Goal: Task Accomplishment & Management: Complete application form

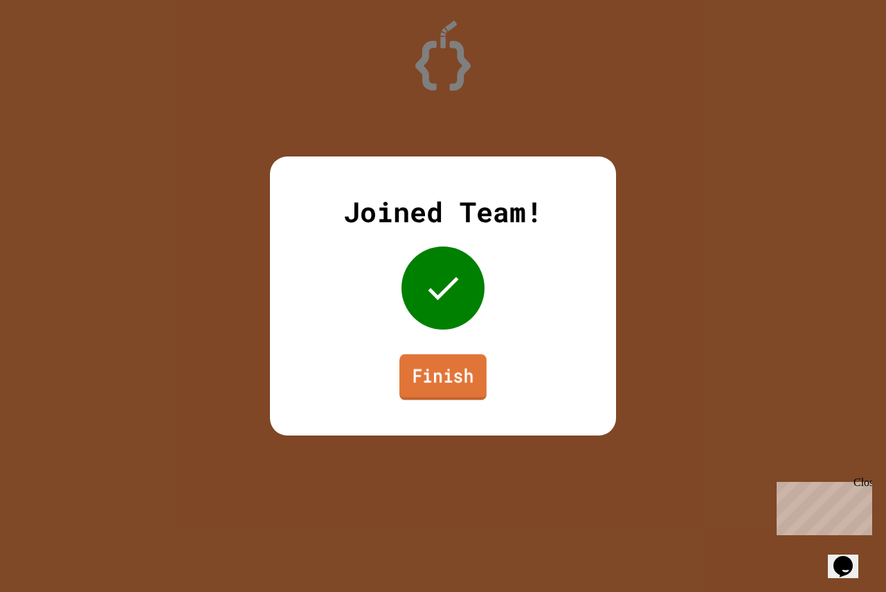
click at [437, 380] on link "Finish" at bounding box center [442, 377] width 87 height 46
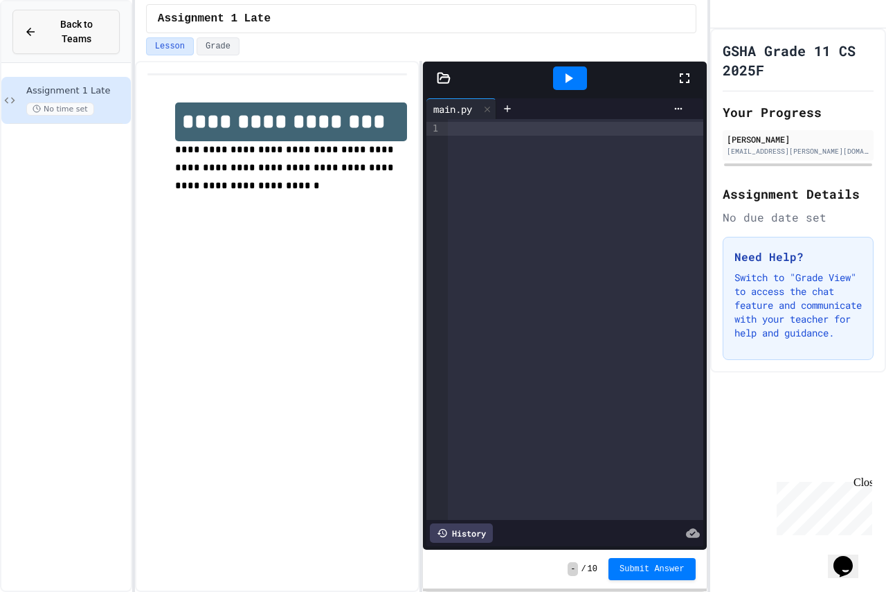
click at [85, 22] on span "Back to Teams" at bounding box center [76, 31] width 63 height 29
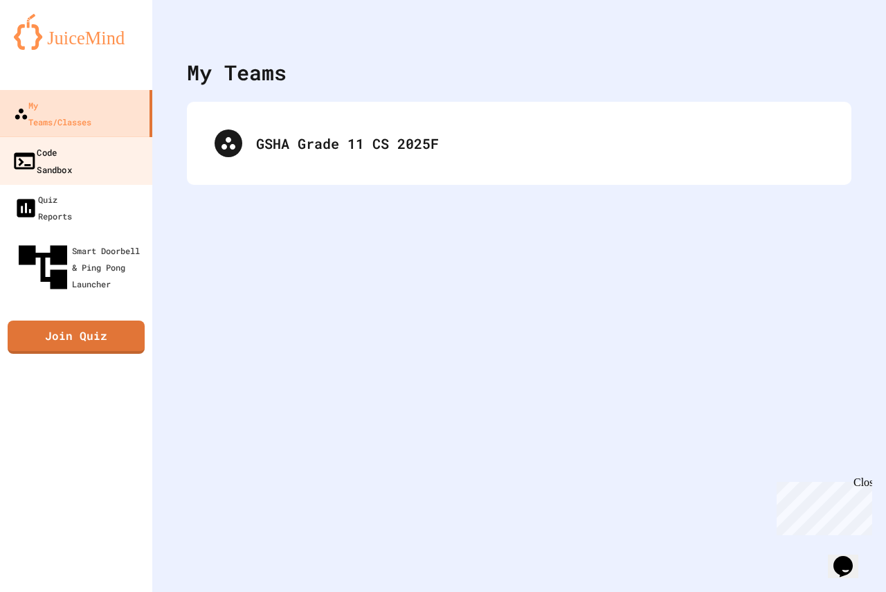
click at [80, 146] on link "Code Sandbox" at bounding box center [76, 160] width 157 height 48
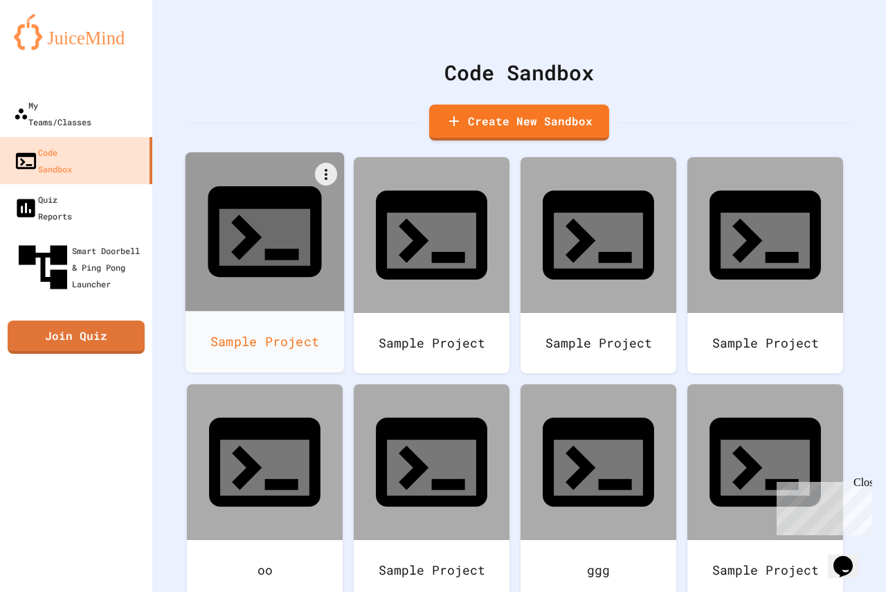
click at [293, 234] on div at bounding box center [264, 231] width 159 height 159
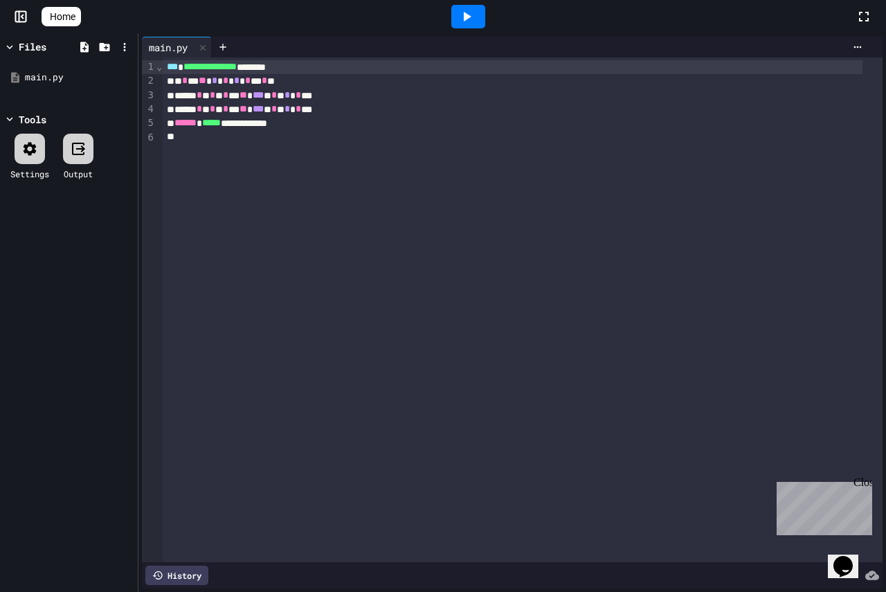
click at [473, 12] on icon at bounding box center [466, 16] width 17 height 17
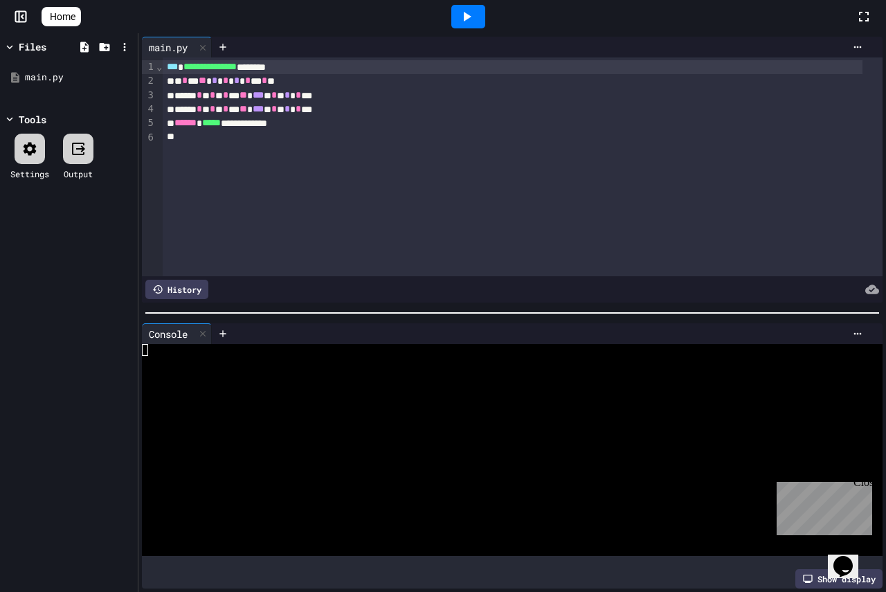
click at [144, 338] on div "Console" at bounding box center [177, 333] width 70 height 21
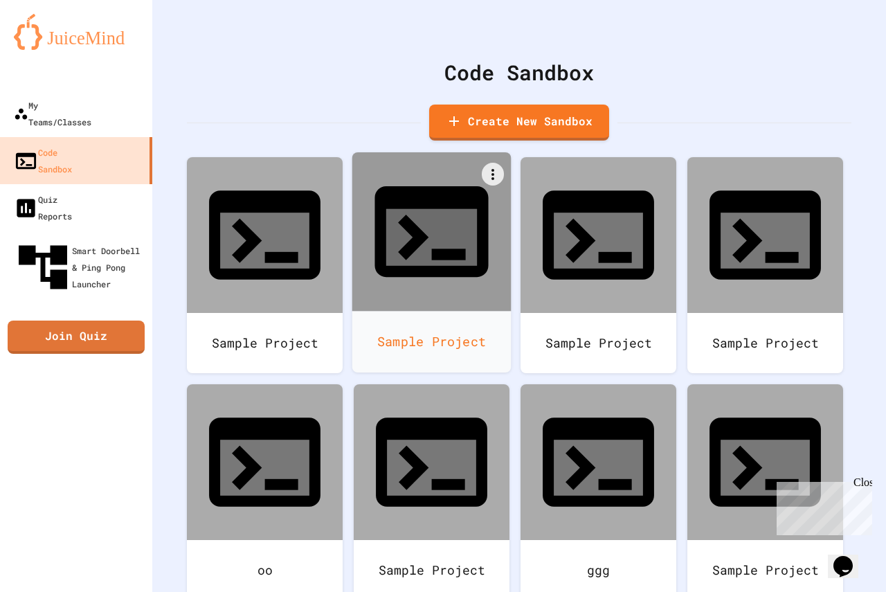
click at [428, 311] on div "Sample Project" at bounding box center [431, 342] width 159 height 62
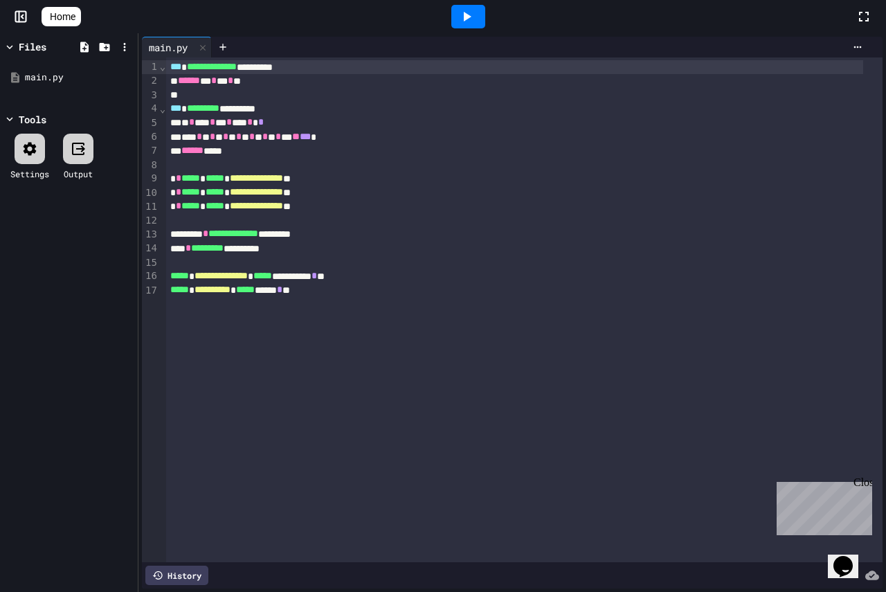
click at [483, 16] on div at bounding box center [468, 17] width 34 height 24
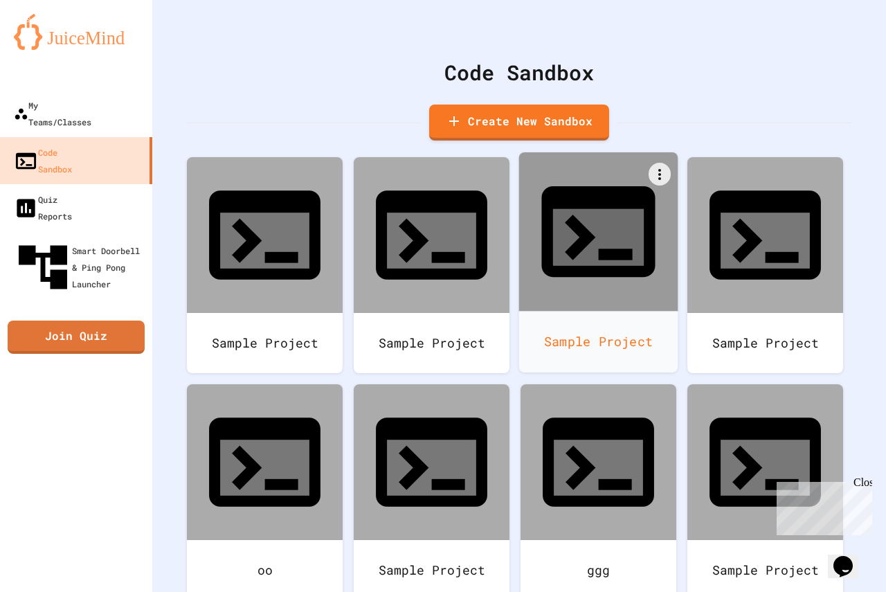
click at [563, 224] on div at bounding box center [598, 231] width 159 height 159
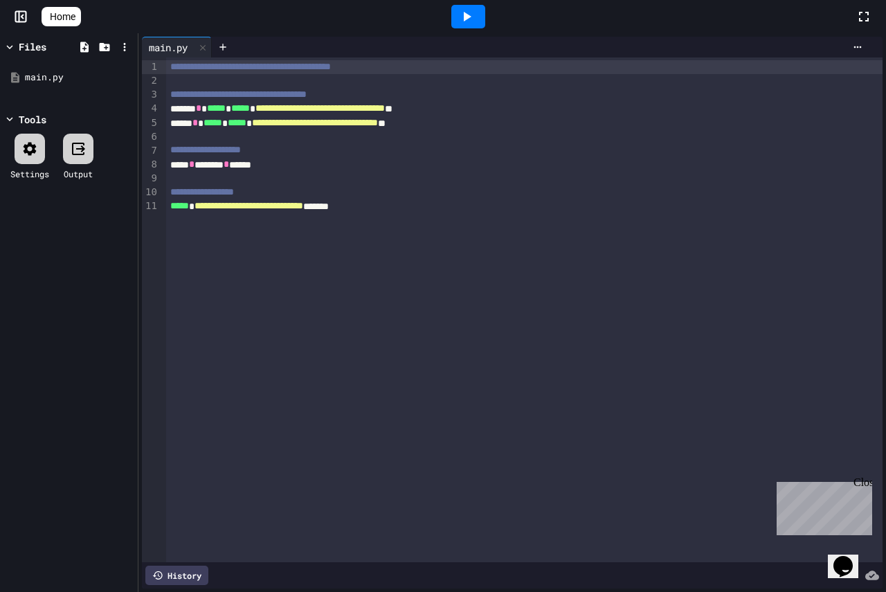
click at [475, 10] on icon at bounding box center [466, 16] width 17 height 17
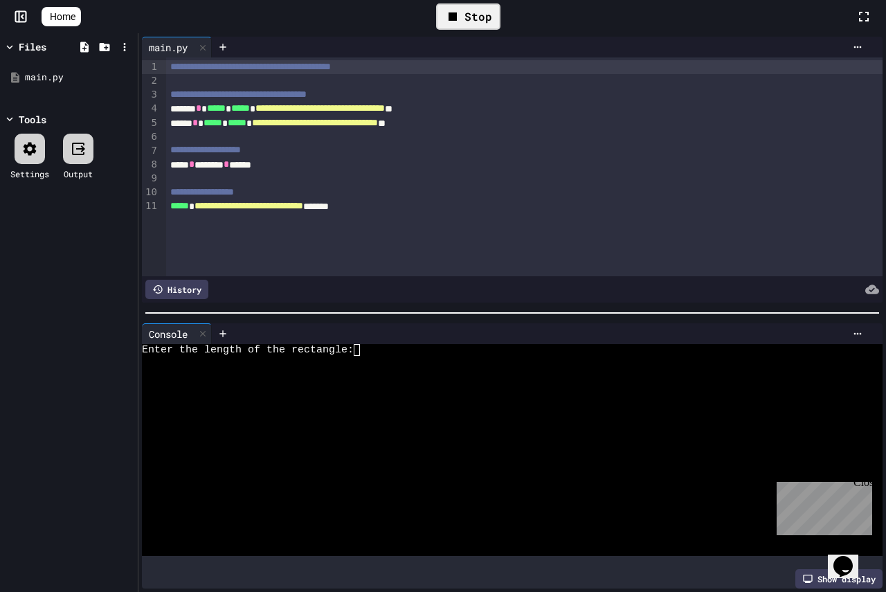
click at [364, 345] on textarea "Terminal input" at bounding box center [363, 350] width 6 height 12
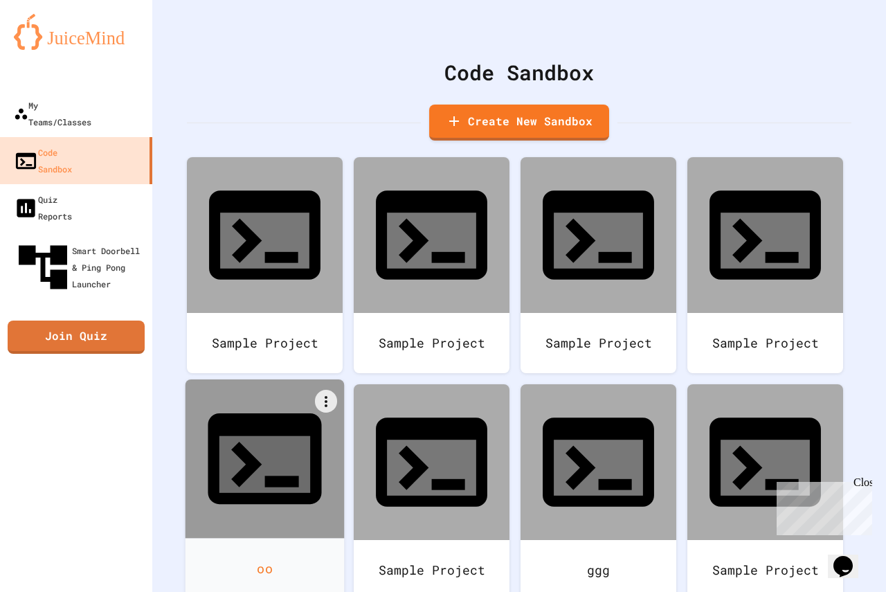
click at [345, 394] on div at bounding box center [264, 458] width 159 height 159
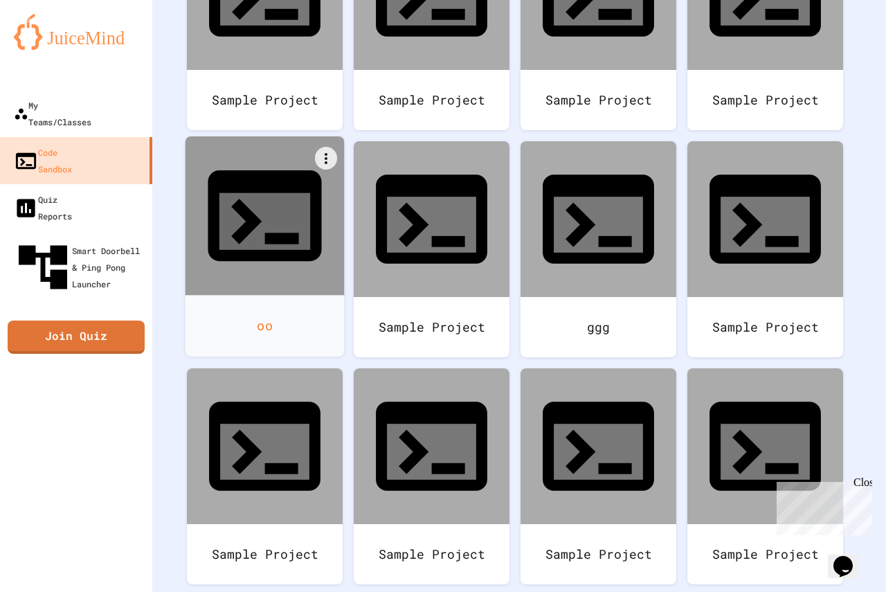
scroll to position [277, 0]
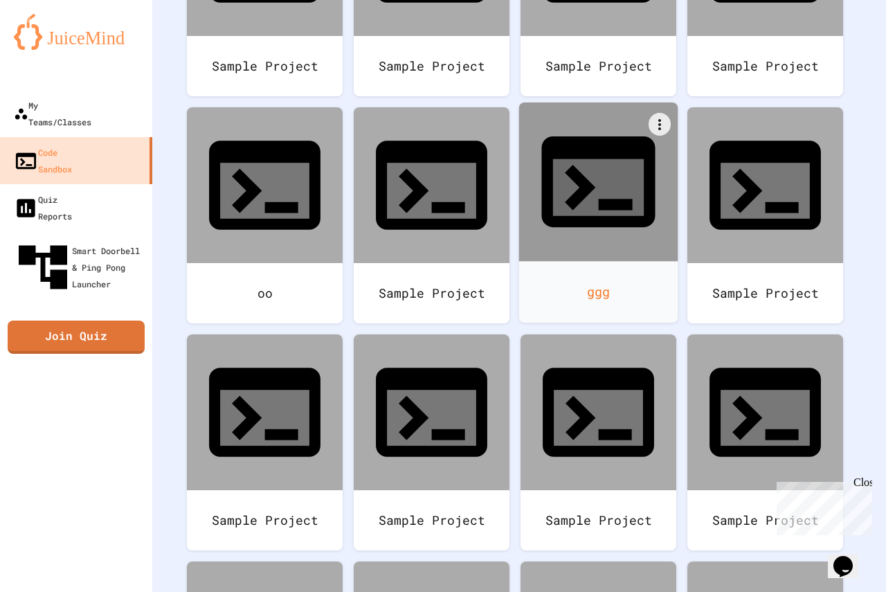
click at [530, 233] on icon at bounding box center [598, 182] width 136 height 136
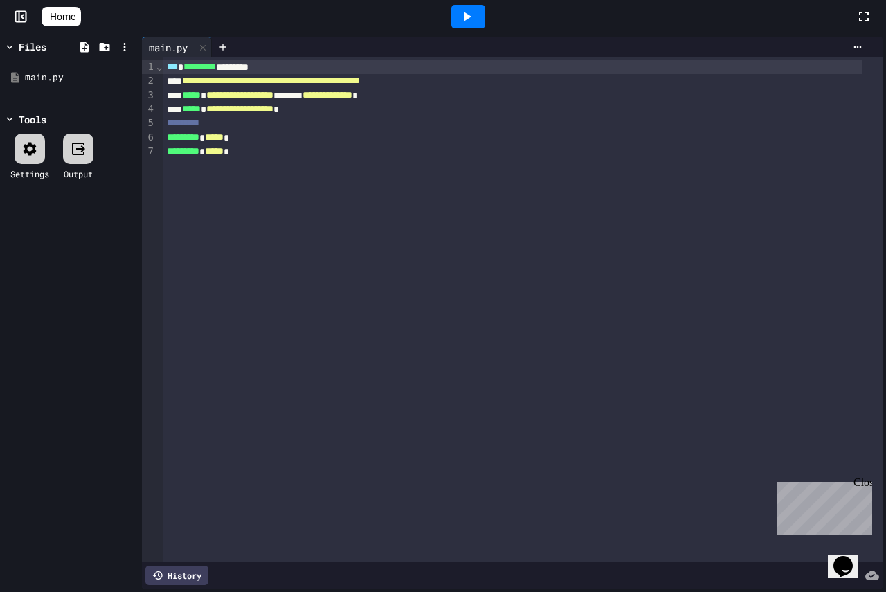
click at [466, 24] on icon at bounding box center [466, 16] width 17 height 17
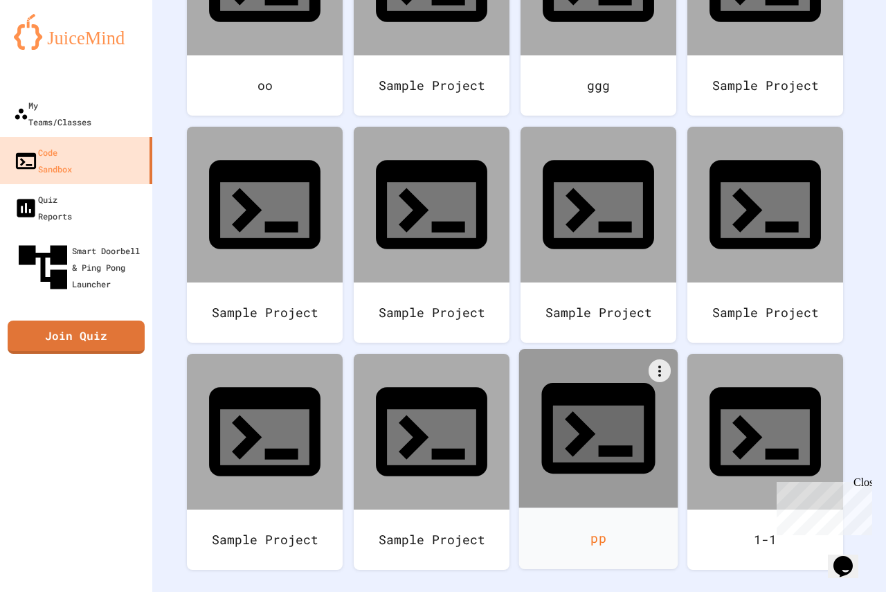
scroll to position [521, 0]
click at [608, 406] on icon at bounding box center [598, 434] width 91 height 57
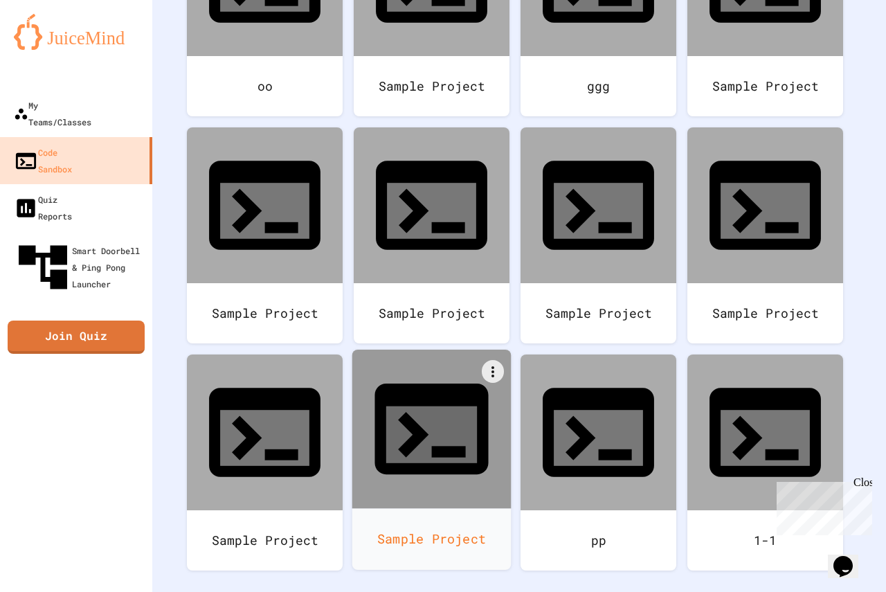
scroll to position [484, 0]
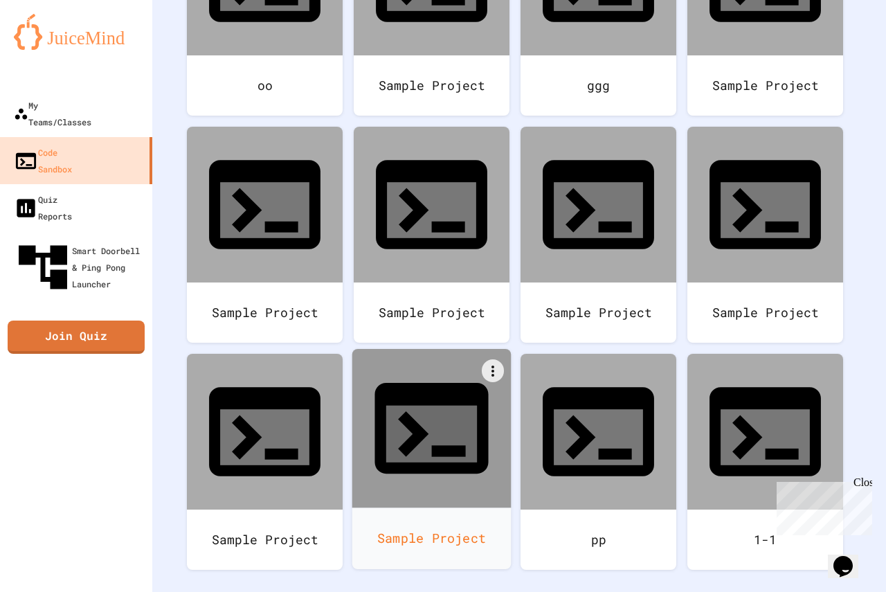
click at [415, 360] on icon at bounding box center [431, 428] width 136 height 136
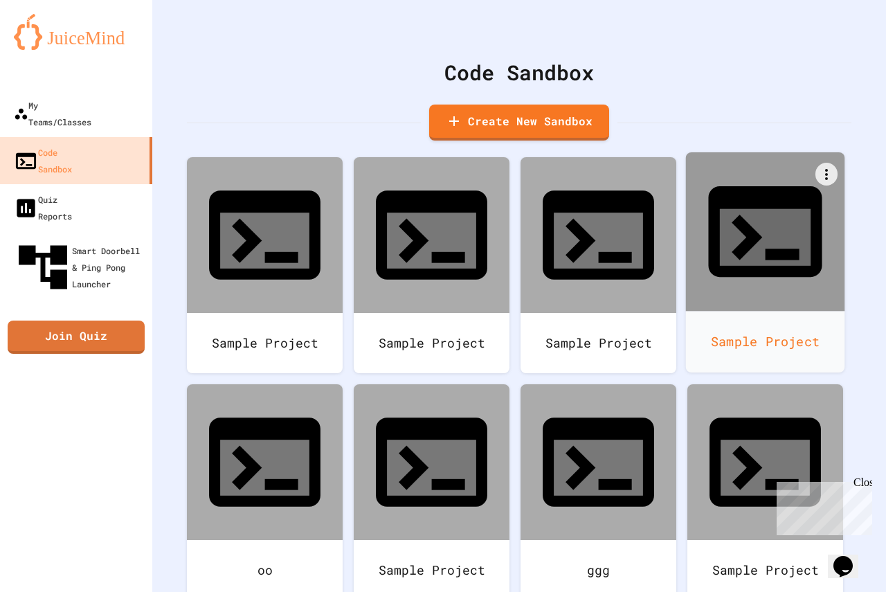
click at [686, 311] on div at bounding box center [765, 231] width 159 height 159
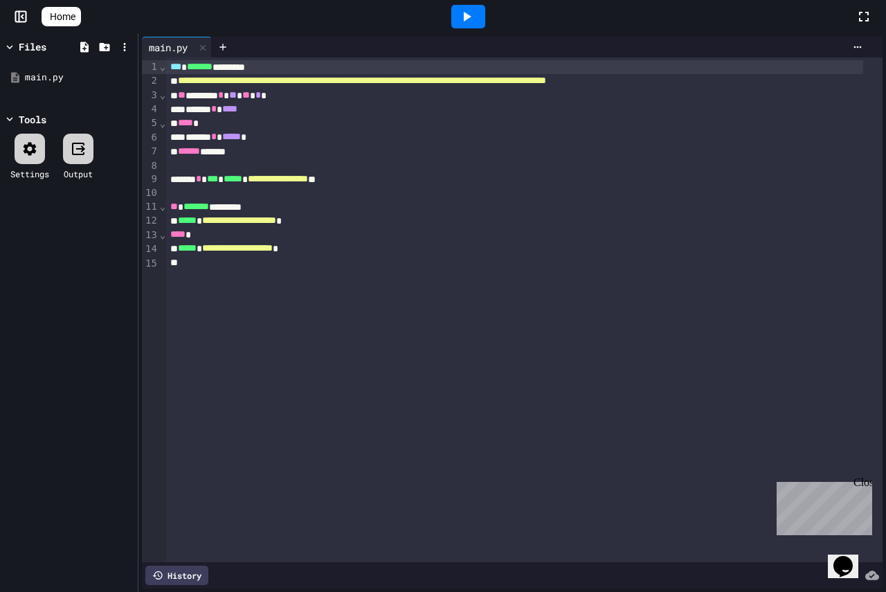
click at [485, 22] on div at bounding box center [468, 17] width 34 height 24
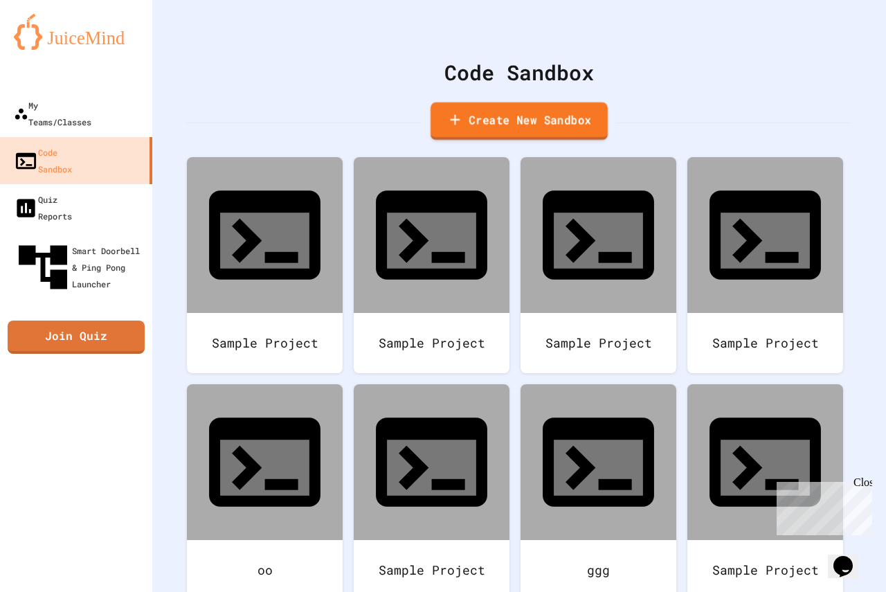
click at [490, 114] on link "Create New Sandbox" at bounding box center [518, 121] width 177 height 38
drag, startPoint x: 230, startPoint y: 163, endPoint x: 15, endPoint y: 156, distance: 216.0
type input "*"
drag, startPoint x: 259, startPoint y: 334, endPoint x: 390, endPoint y: 521, distance: 229.1
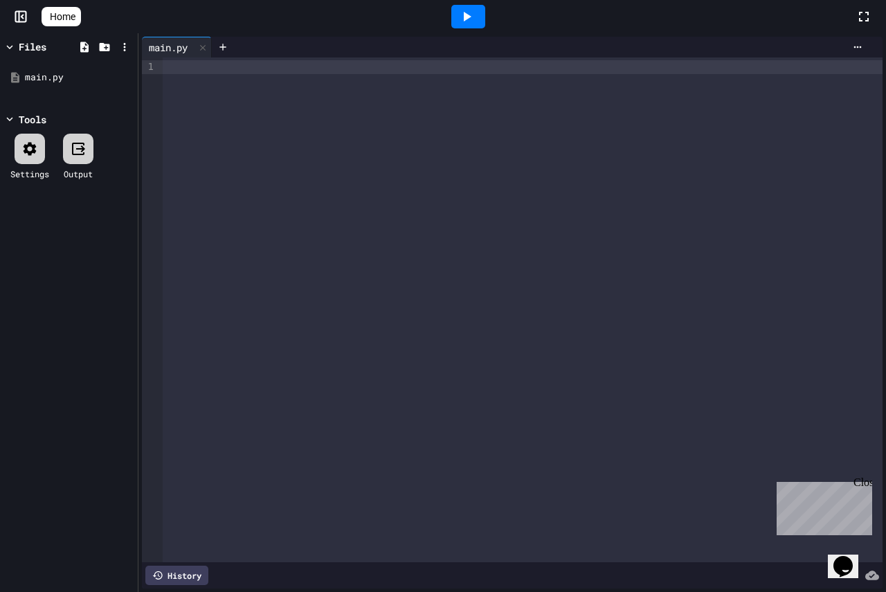
click at [201, 85] on div at bounding box center [523, 309] width 720 height 505
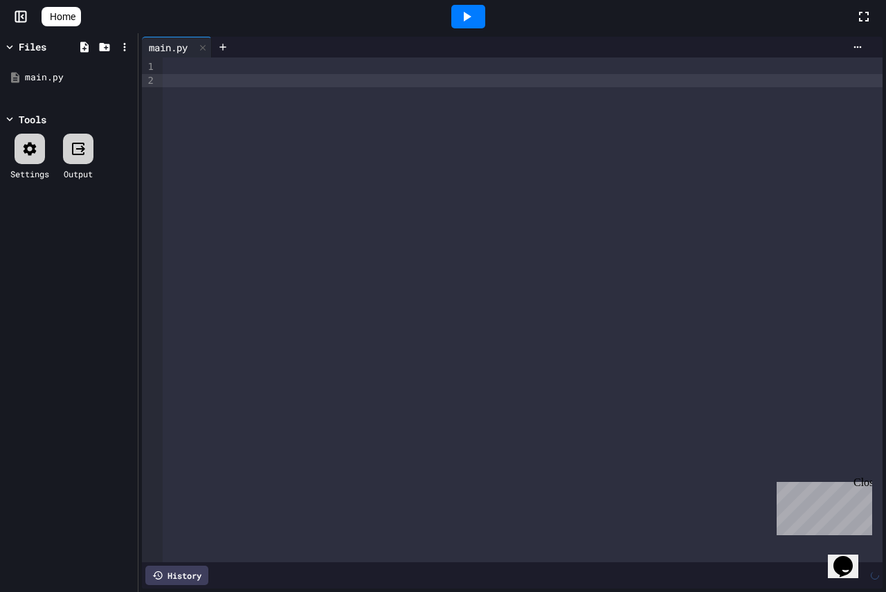
paste div
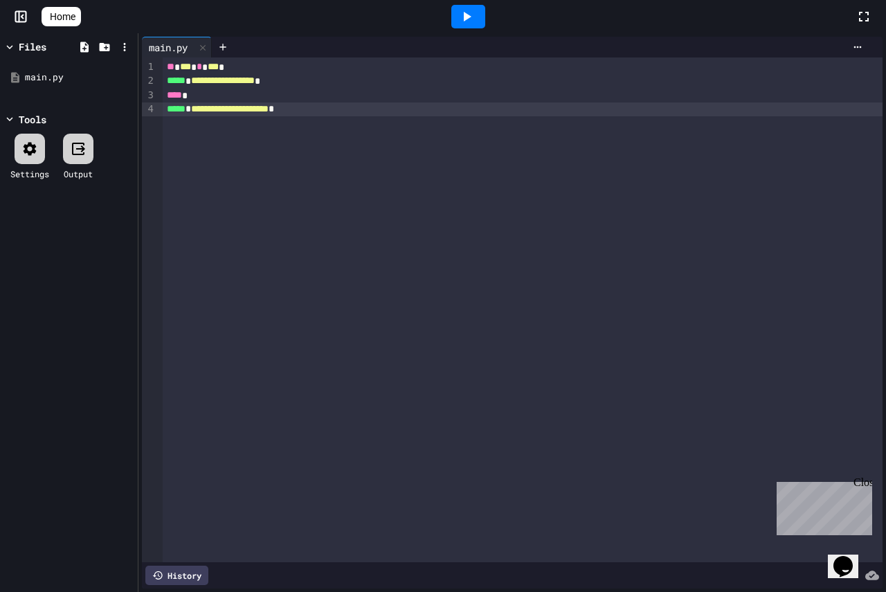
click at [463, 4] on div at bounding box center [468, 16] width 48 height 37
click at [464, 6] on div at bounding box center [468, 17] width 34 height 24
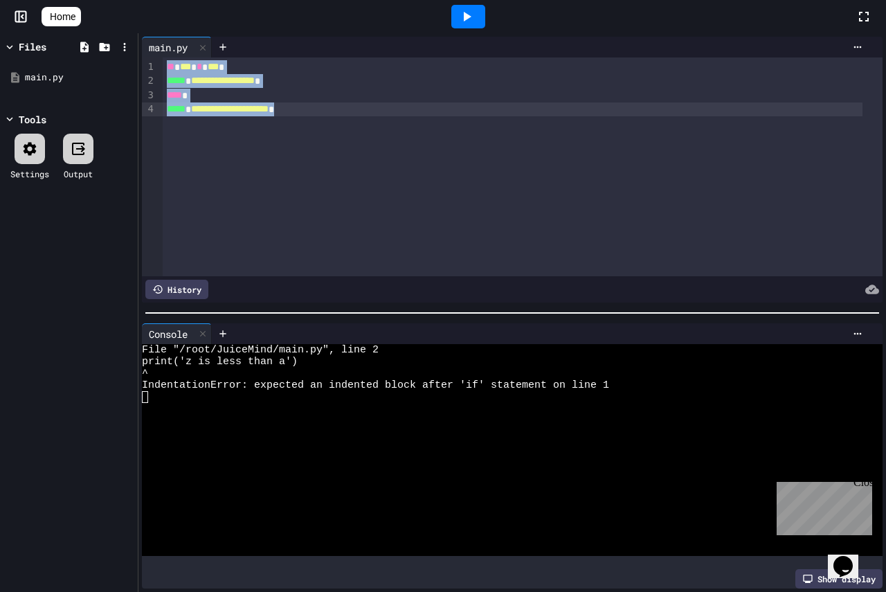
drag, startPoint x: 167, startPoint y: 62, endPoint x: 341, endPoint y: 123, distance: 183.9
click at [341, 123] on div "**********" at bounding box center [523, 166] width 720 height 219
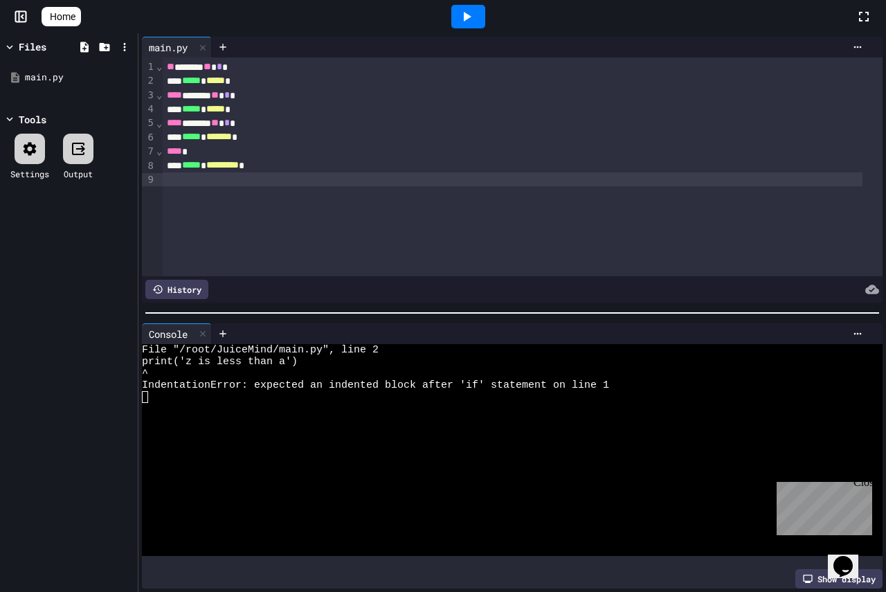
click at [473, 10] on icon at bounding box center [466, 16] width 17 height 17
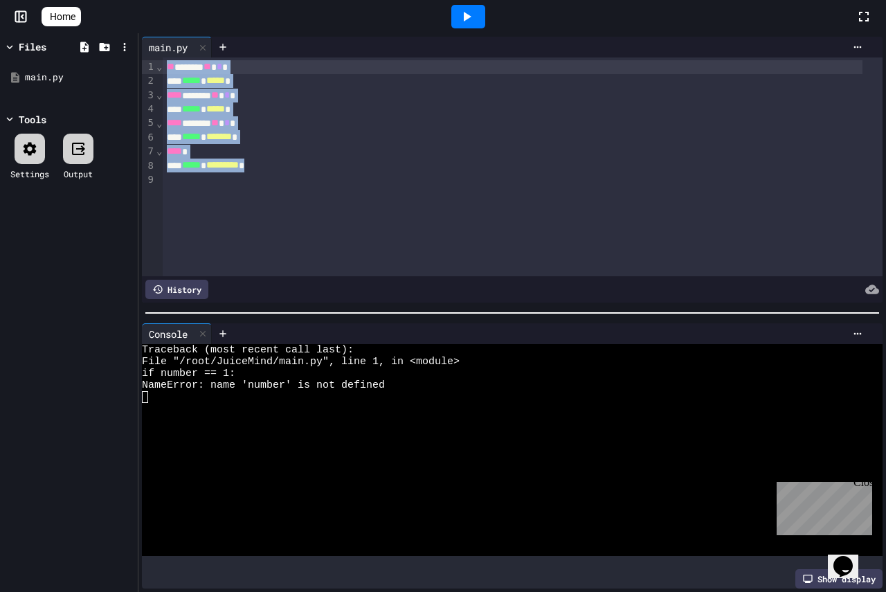
drag, startPoint x: 274, startPoint y: 165, endPoint x: 146, endPoint y: 53, distance: 170.6
click at [146, 53] on div "main.py Selection deleted 9 1 2 3 4 5 6 7 8 9 › ⌄ ⌄ ⌄ ⌄ ** ****** ** * * ***** …" at bounding box center [512, 170] width 741 height 266
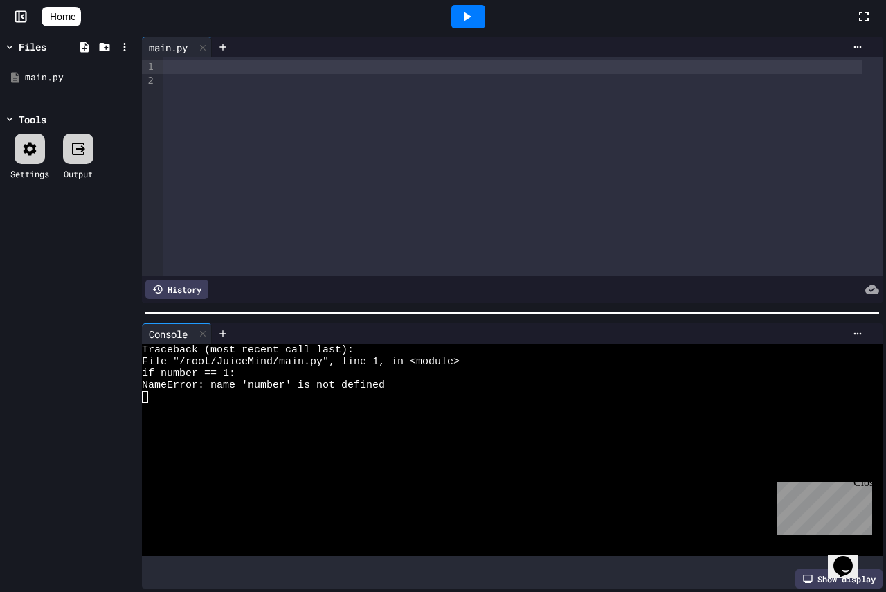
drag, startPoint x: 300, startPoint y: 6, endPoint x: 301, endPoint y: 64, distance: 58.2
click at [302, 16] on div at bounding box center [468, 16] width 774 height 37
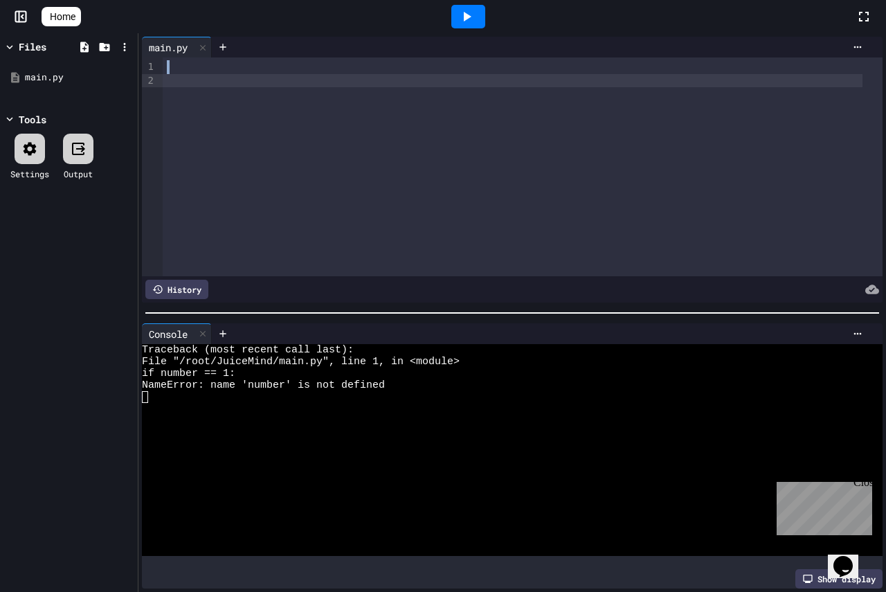
drag, startPoint x: 276, startPoint y: 83, endPoint x: 167, endPoint y: 66, distance: 110.6
click at [167, 66] on div at bounding box center [523, 166] width 720 height 219
drag, startPoint x: 266, startPoint y: 102, endPoint x: 167, endPoint y: 82, distance: 100.2
click at [167, 82] on div at bounding box center [523, 166] width 720 height 219
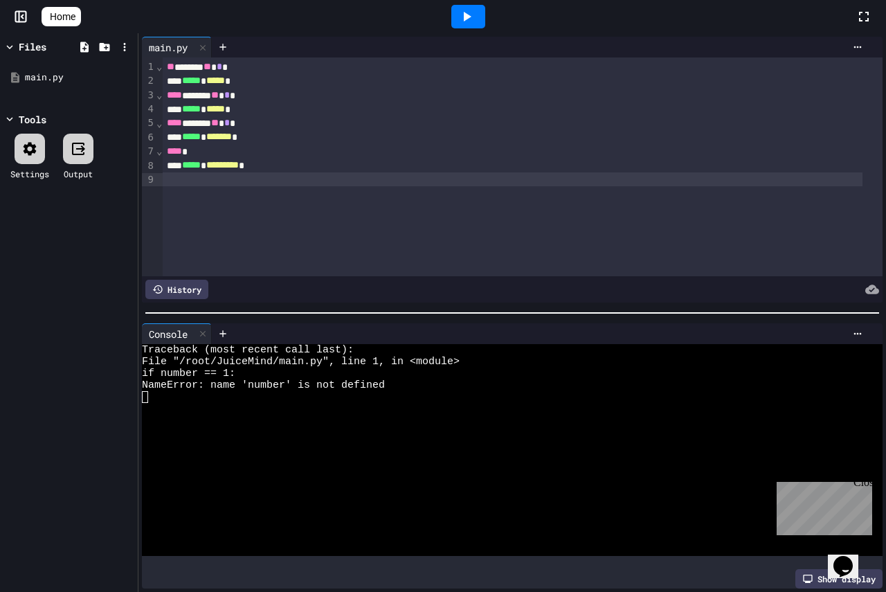
click at [485, 12] on div at bounding box center [468, 17] width 34 height 24
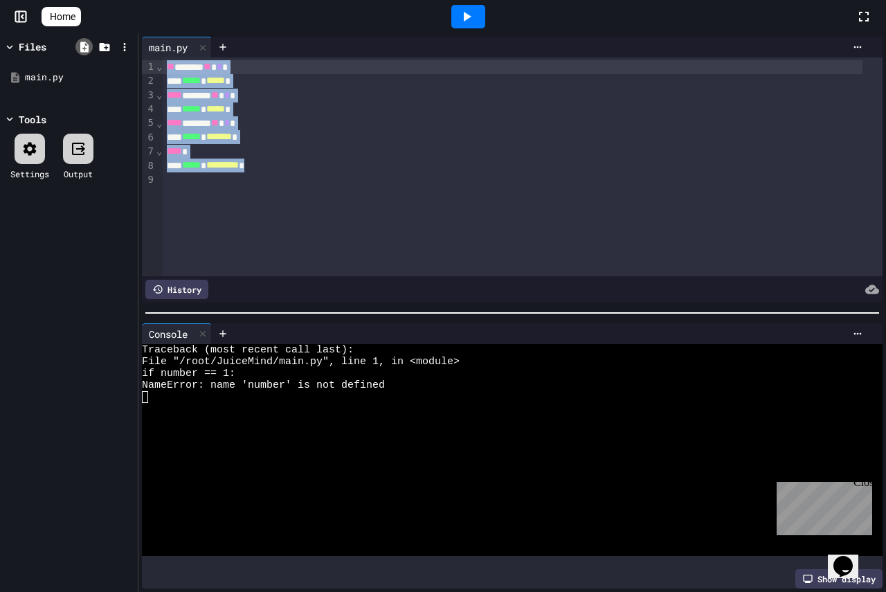
drag, startPoint x: 176, startPoint y: 131, endPoint x: 89, endPoint y: 39, distance: 126.3
click at [89, 39] on div "Files main.py Tools Settings Output main.py Selection deleted 9 1 2 3 4 5 6 7 8…" at bounding box center [443, 312] width 886 height 559
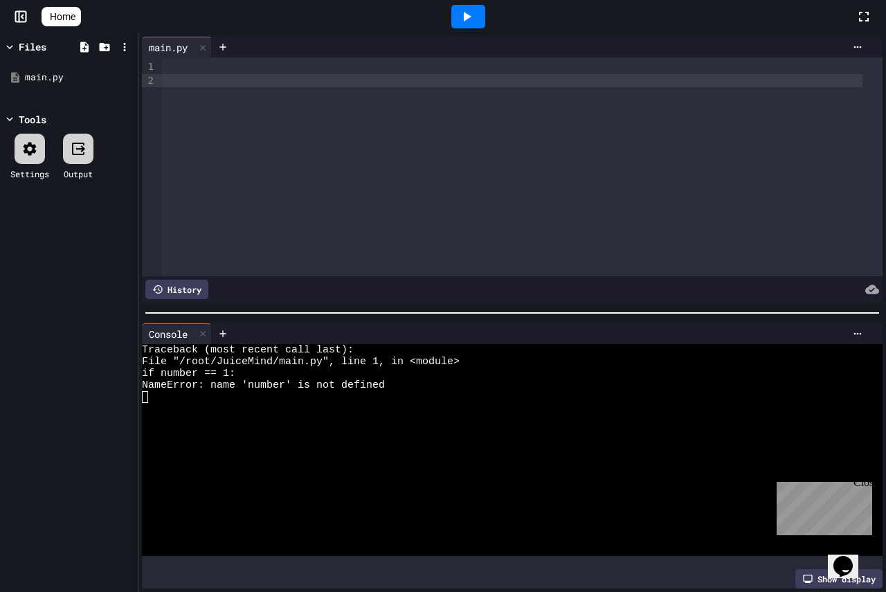
drag, startPoint x: 262, startPoint y: 110, endPoint x: 215, endPoint y: 87, distance: 52.3
click at [219, 87] on div at bounding box center [523, 166] width 720 height 219
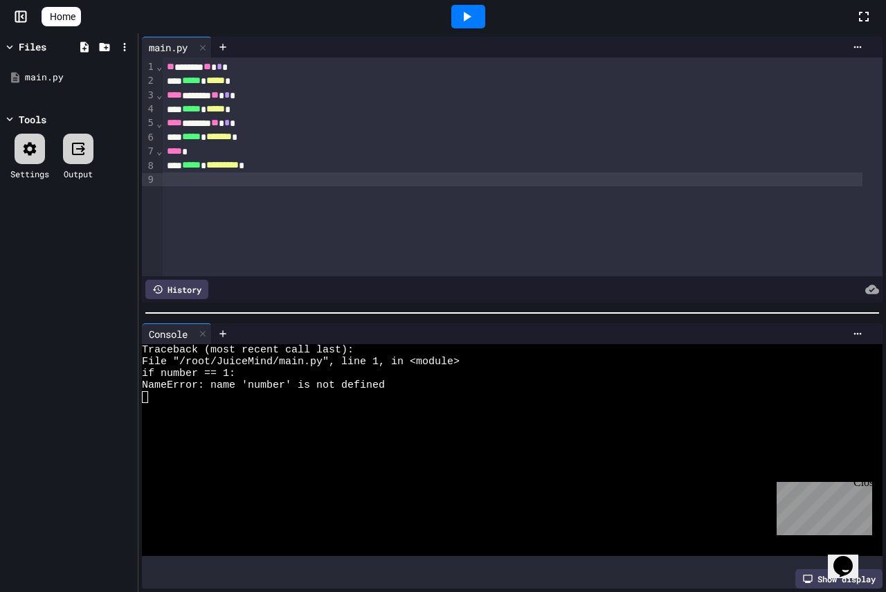
drag, startPoint x: 471, startPoint y: 5, endPoint x: 471, endPoint y: 21, distance: 15.9
click at [474, 7] on div at bounding box center [468, 17] width 34 height 24
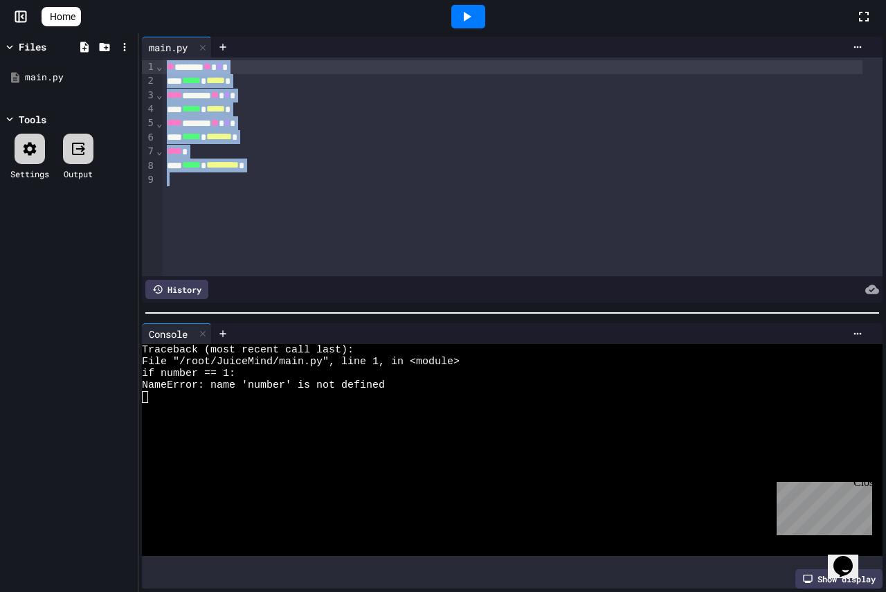
drag, startPoint x: 261, startPoint y: 171, endPoint x: 91, endPoint y: 1, distance: 240.3
click at [84, 4] on div "Home Files main.py Tools Settings Output main.py Selection deleted 9 1 2 3 4 5 …" at bounding box center [443, 296] width 886 height 592
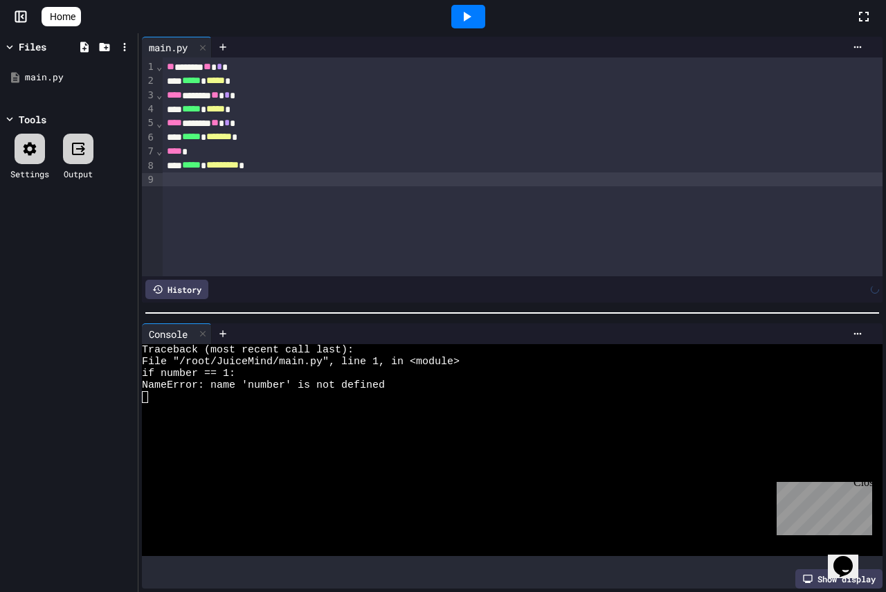
scroll to position [42, 0]
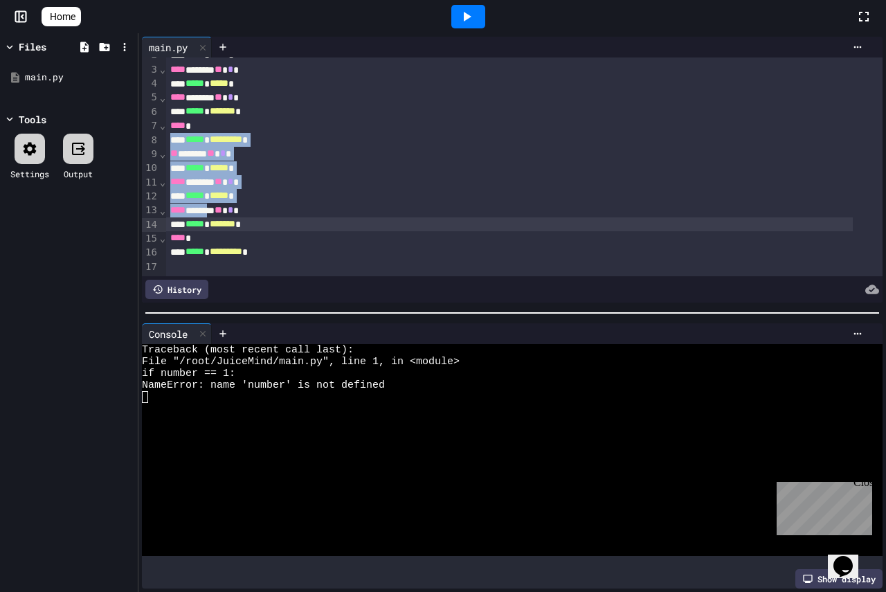
drag, startPoint x: 165, startPoint y: 130, endPoint x: 220, endPoint y: 181, distance: 74.4
click at [220, 183] on div "** ****** ** * * ***** * ***** * **** ****** ** * * ***** * ***** * **** ******…" at bounding box center [524, 154] width 716 height 244
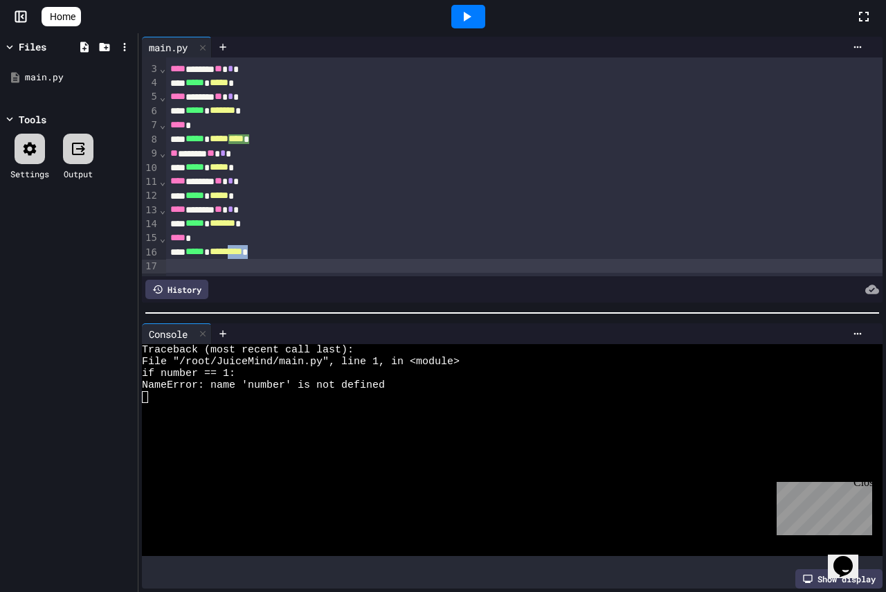
scroll to position [42, 0]
drag, startPoint x: 248, startPoint y: 230, endPoint x: 307, endPoint y: 295, distance: 87.2
click at [307, 295] on div "Selection deleted 99 1 2 3 4 5 6 7 8 9 10 11 12 13 14 15 16 17 › ⌄ ⌄ ⌄ ⌄ ⌄ ⌄ ⌄ …" at bounding box center [512, 179] width 741 height 245
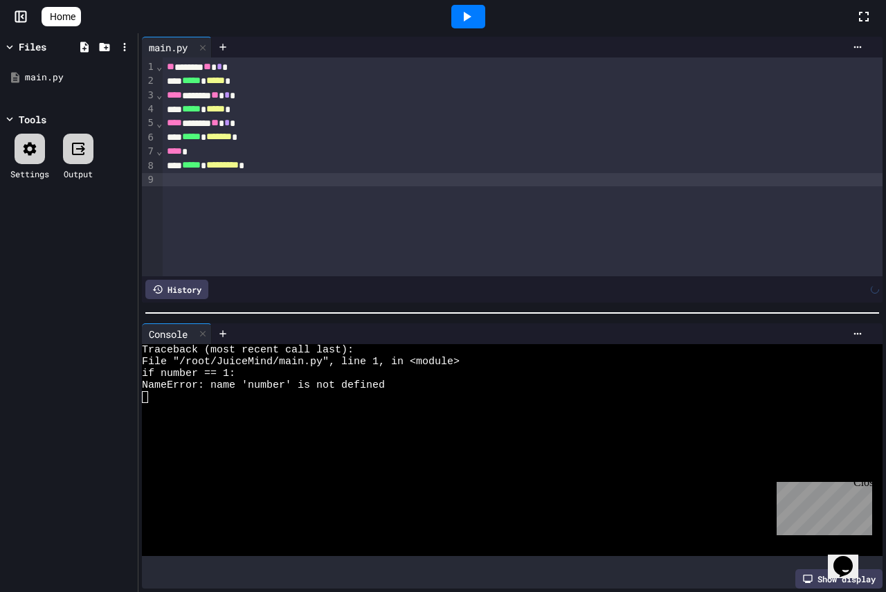
scroll to position [0, 0]
click at [471, 15] on icon at bounding box center [468, 17] width 8 height 10
click at [472, 26] on div at bounding box center [468, 17] width 34 height 24
click at [222, 71] on span "*" at bounding box center [220, 67] width 6 height 10
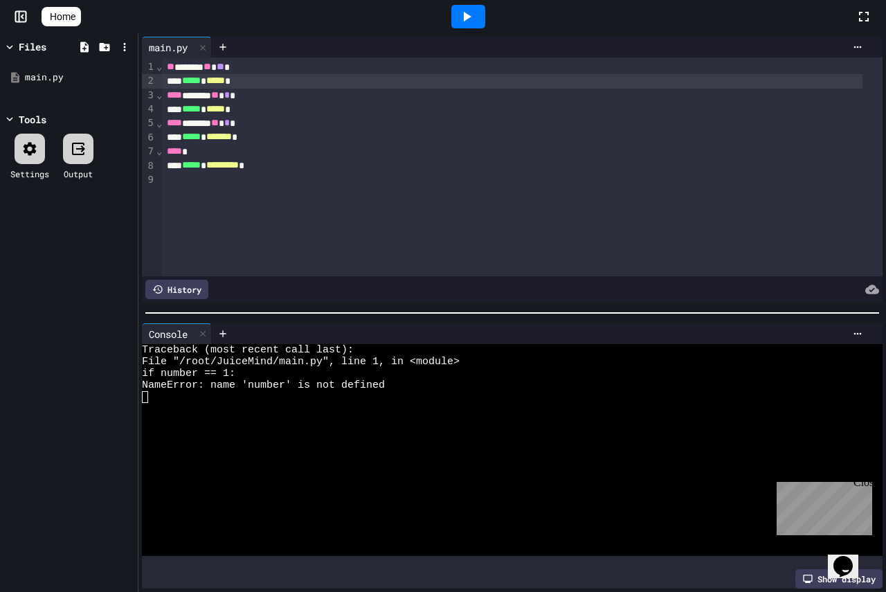
click at [225, 81] on span "*****" at bounding box center [215, 80] width 19 height 10
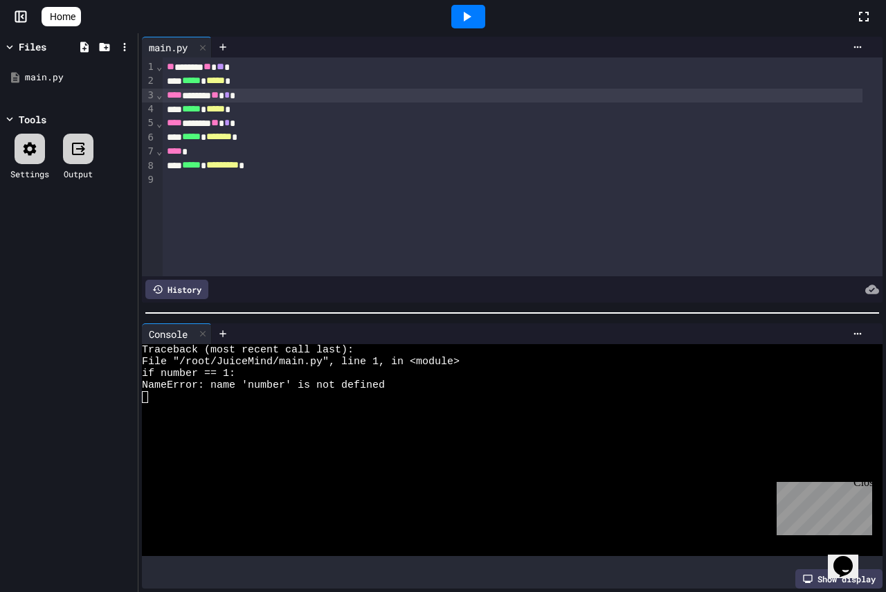
click at [252, 99] on div "**** ****** ** * *" at bounding box center [512, 96] width 699 height 14
click at [225, 109] on span "*****" at bounding box center [215, 109] width 19 height 10
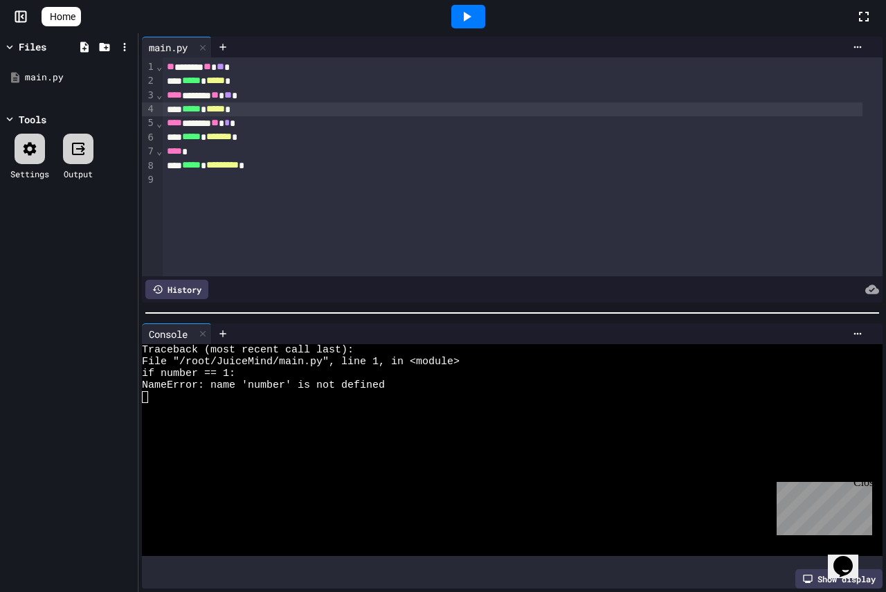
click at [225, 113] on span "*****" at bounding box center [215, 109] width 19 height 10
click at [227, 107] on span "*********" at bounding box center [222, 109] width 33 height 10
click at [229, 112] on span "*********" at bounding box center [222, 109] width 33 height 10
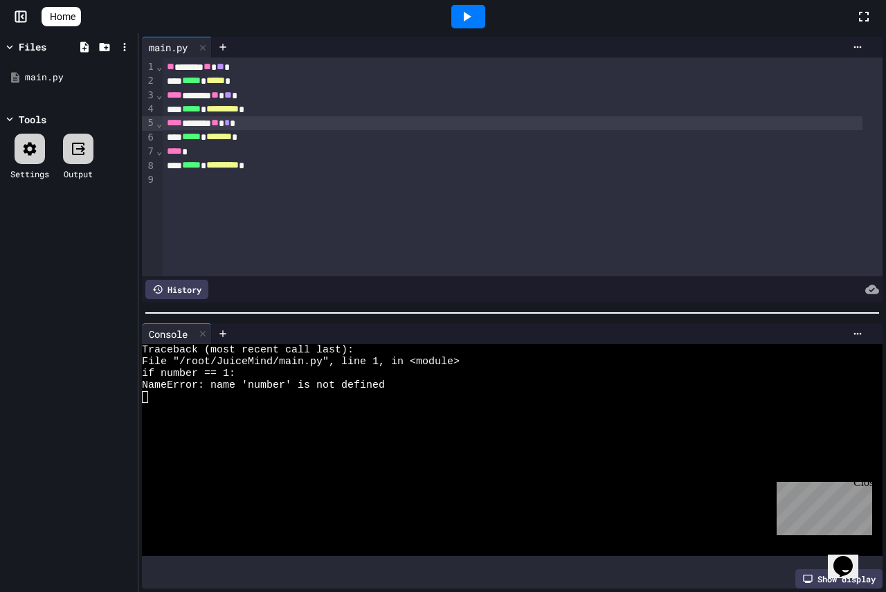
click at [230, 127] on span "*" at bounding box center [227, 123] width 6 height 10
click at [232, 141] on span "*******" at bounding box center [219, 136] width 26 height 10
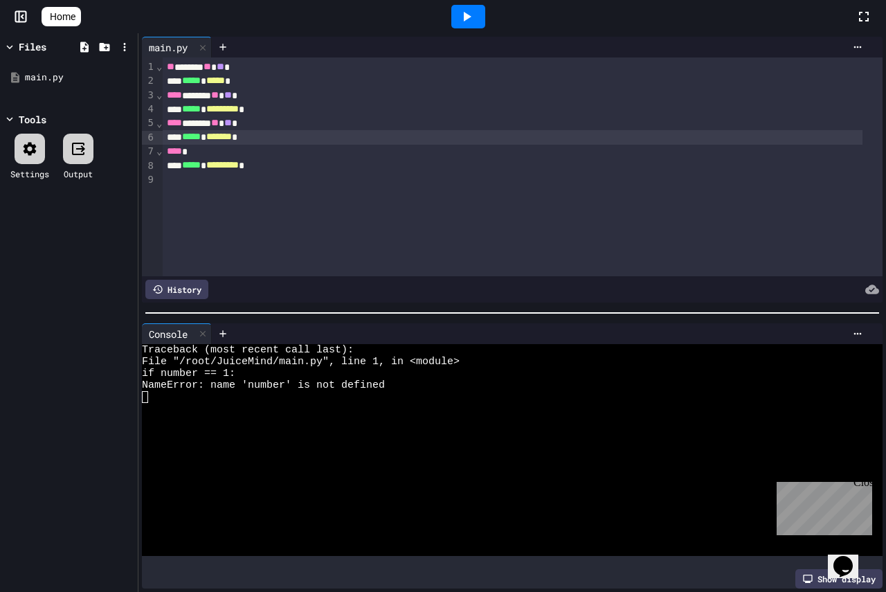
click at [232, 141] on span "*******" at bounding box center [219, 136] width 26 height 10
click at [259, 174] on div at bounding box center [523, 179] width 720 height 14
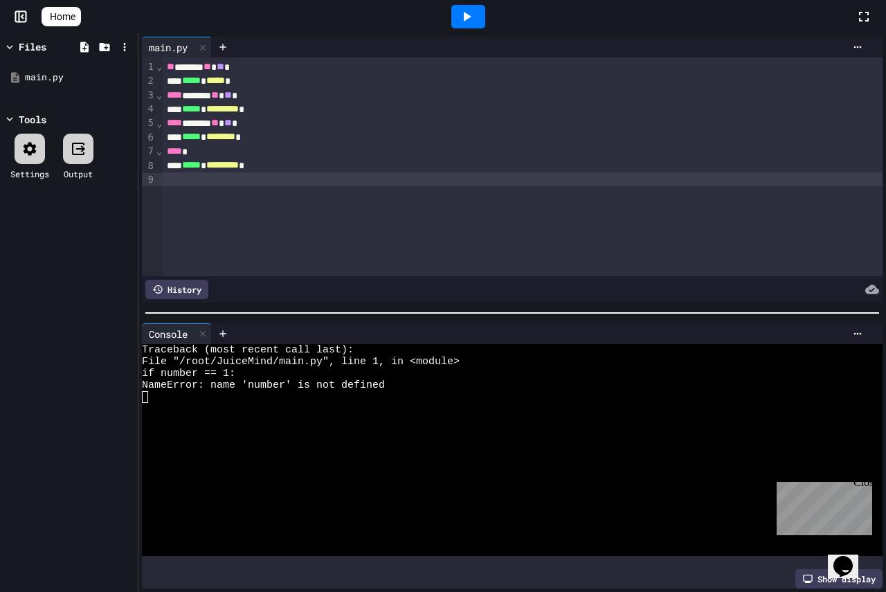
click at [215, 158] on div "***** * ********* *" at bounding box center [512, 165] width 699 height 14
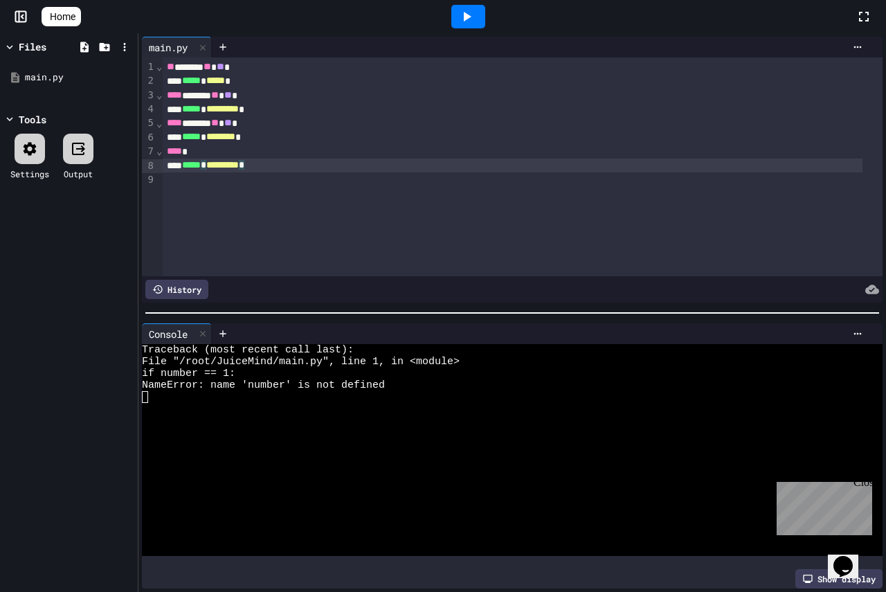
click at [215, 153] on div "**** *" at bounding box center [512, 152] width 699 height 14
click at [239, 165] on span "*********" at bounding box center [222, 165] width 33 height 10
click at [475, 17] on icon at bounding box center [466, 16] width 17 height 17
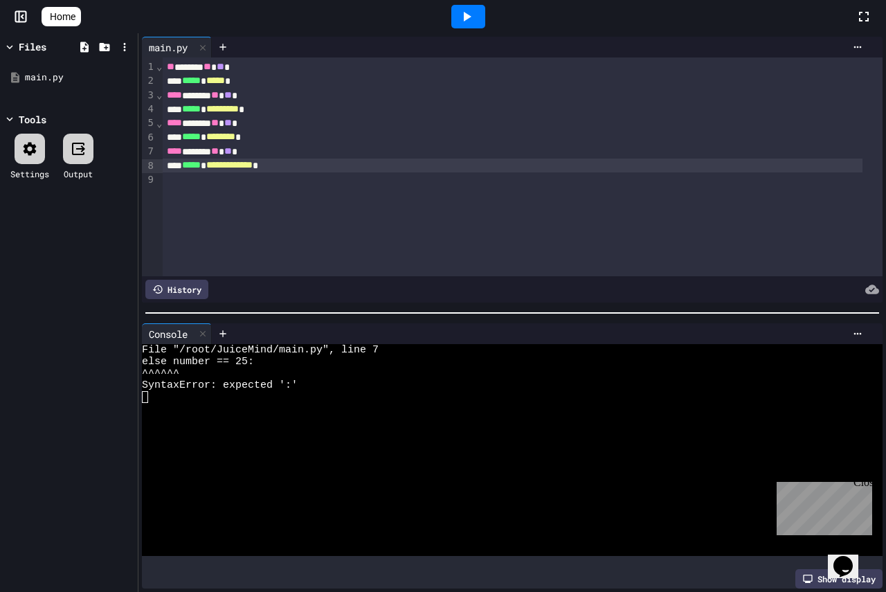
click at [262, 154] on div "**** ****** ** ** *" at bounding box center [512, 152] width 699 height 14
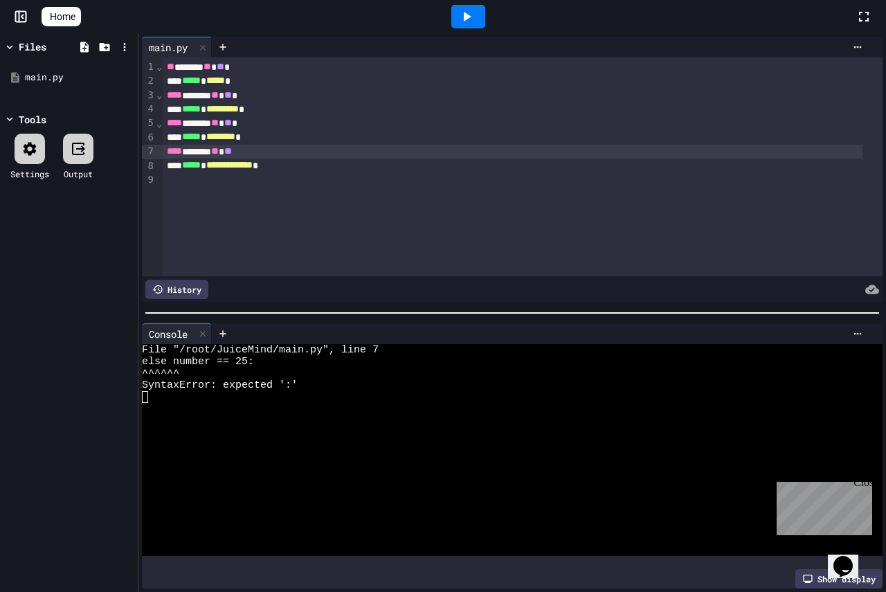
click at [478, 8] on div at bounding box center [468, 17] width 34 height 24
click at [275, 149] on div "**** ****** ** **" at bounding box center [512, 152] width 699 height 14
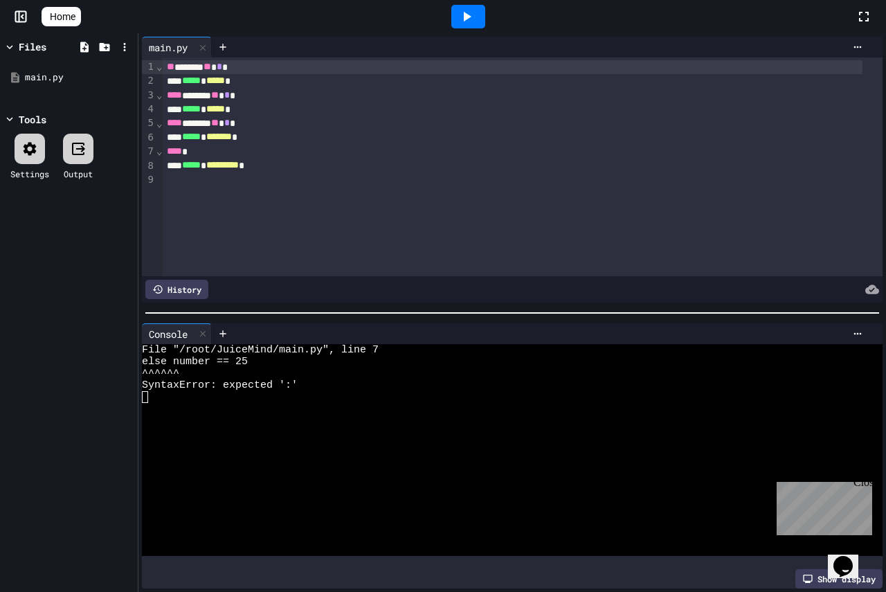
click at [338, 181] on div at bounding box center [523, 179] width 720 height 14
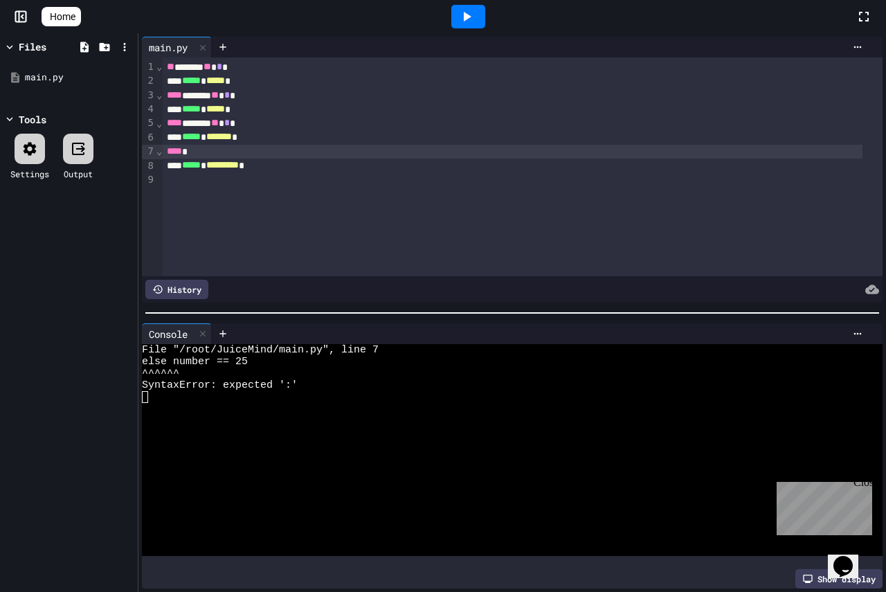
click at [201, 149] on div "**** *" at bounding box center [512, 152] width 699 height 14
click at [76, 156] on icon at bounding box center [78, 148] width 17 height 17
click at [74, 145] on icon at bounding box center [78, 149] width 12 height 12
click at [83, 147] on icon at bounding box center [78, 148] width 17 height 17
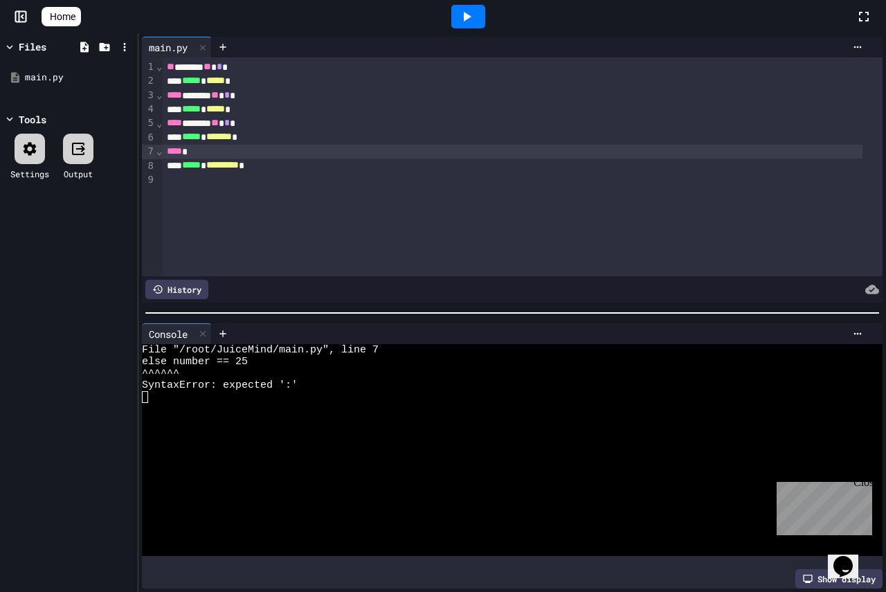
click at [83, 149] on icon at bounding box center [80, 148] width 9 height 7
click at [81, 149] on icon at bounding box center [80, 148] width 9 height 7
click at [860, 10] on icon at bounding box center [863, 16] width 17 height 17
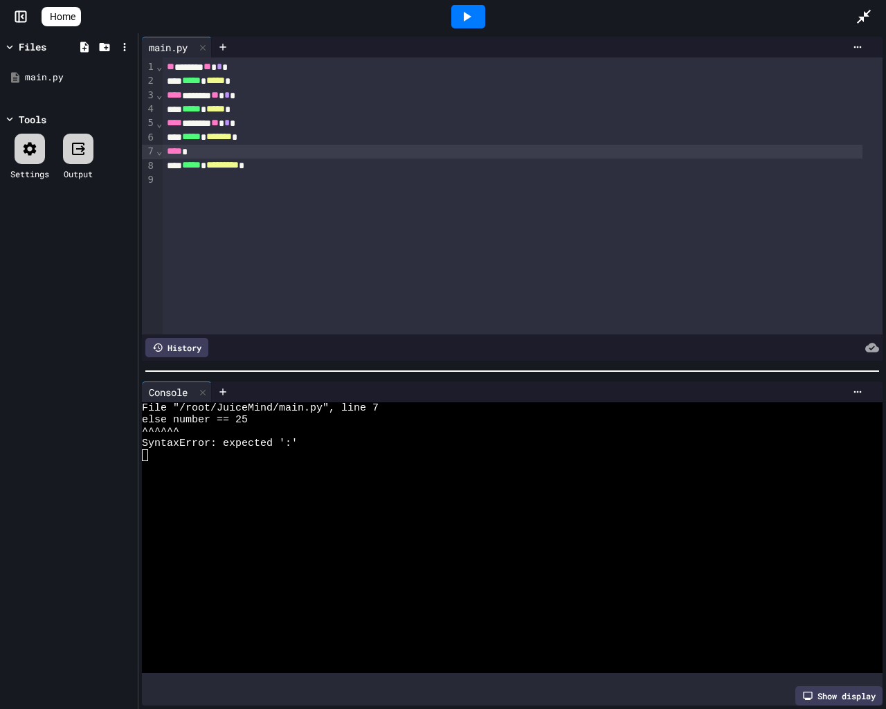
click at [864, 17] on icon at bounding box center [864, 17] width 14 height 14
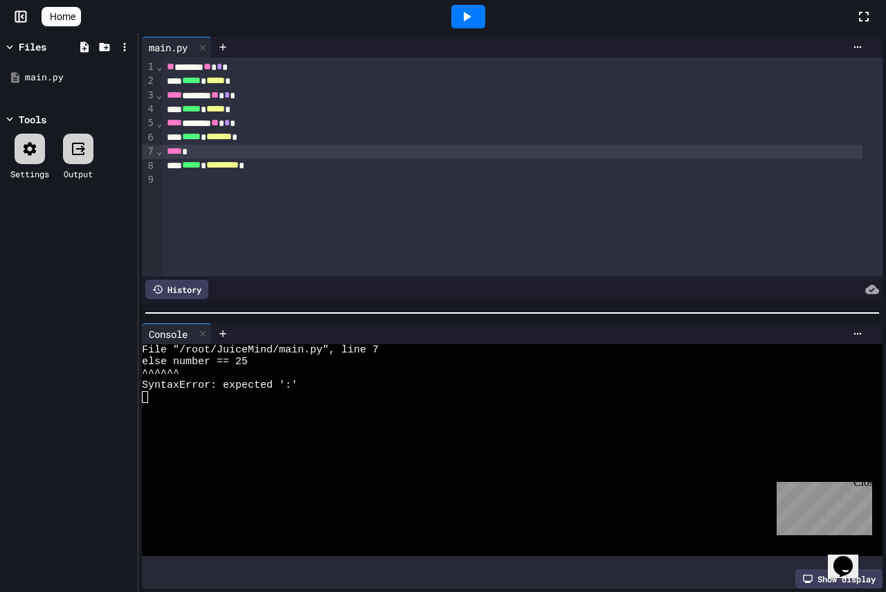
click at [861, 19] on icon at bounding box center [863, 16] width 17 height 17
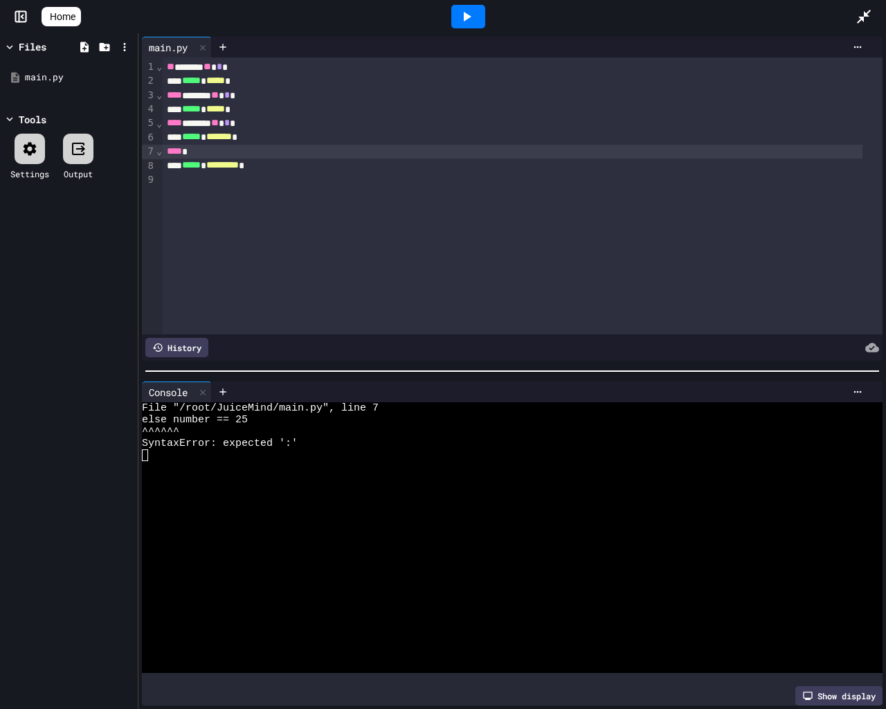
click at [864, 12] on icon at bounding box center [863, 16] width 17 height 17
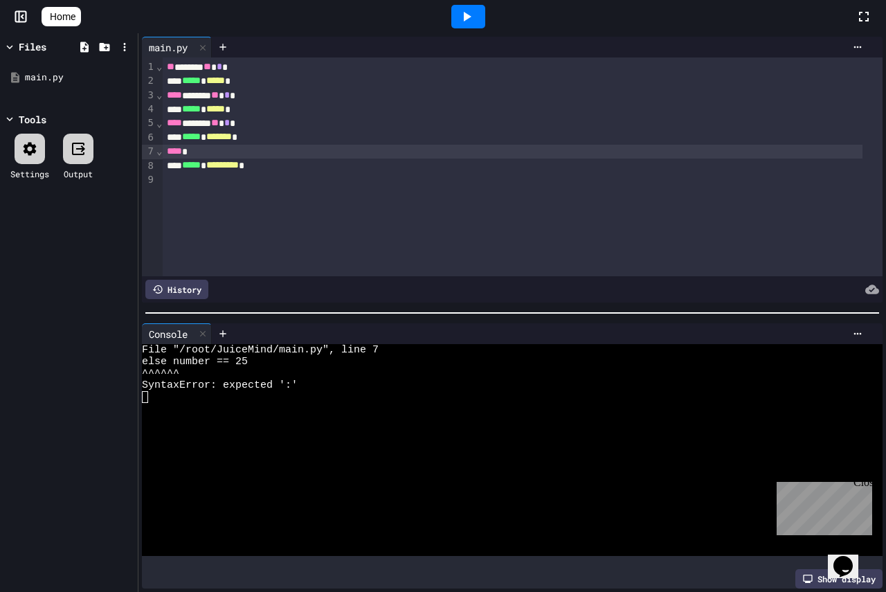
click at [26, 16] on rect at bounding box center [21, 17] width 10 height 10
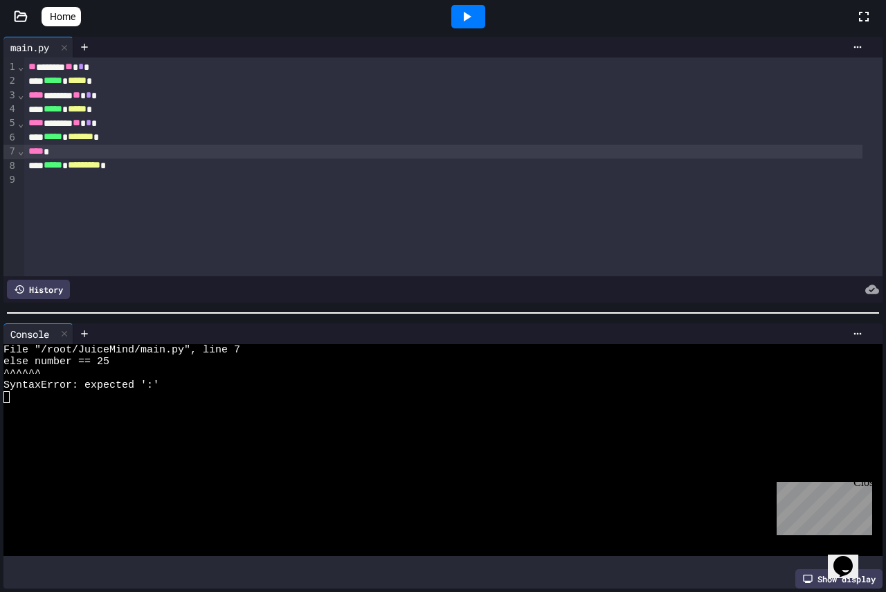
click at [22, 17] on icon at bounding box center [21, 17] width 14 height 14
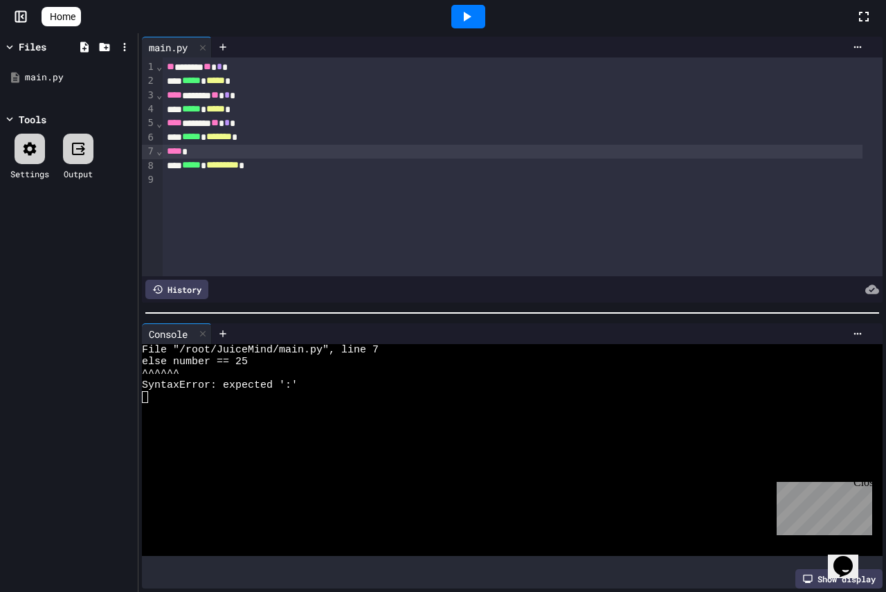
click at [817, 569] on div "Show display" at bounding box center [838, 578] width 87 height 19
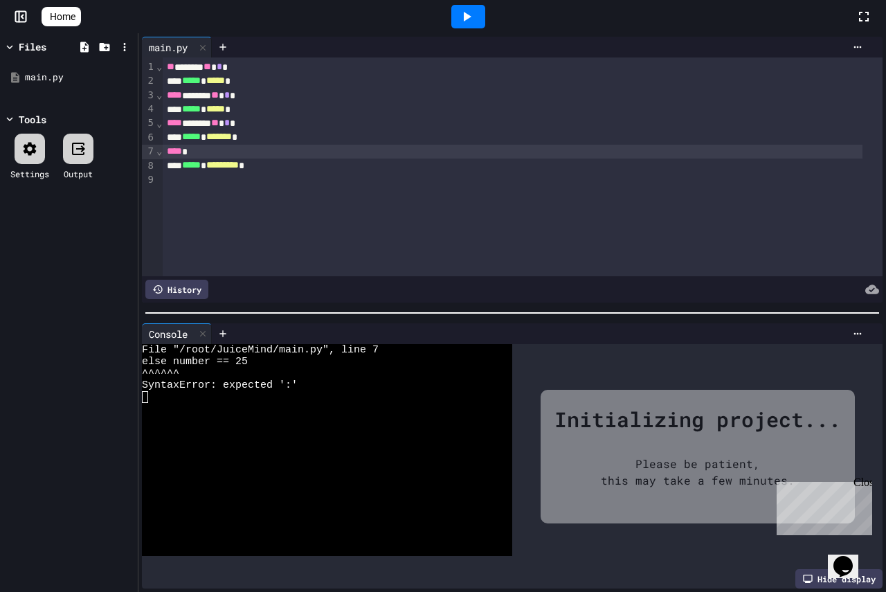
click at [815, 569] on div "Hide display" at bounding box center [838, 578] width 87 height 19
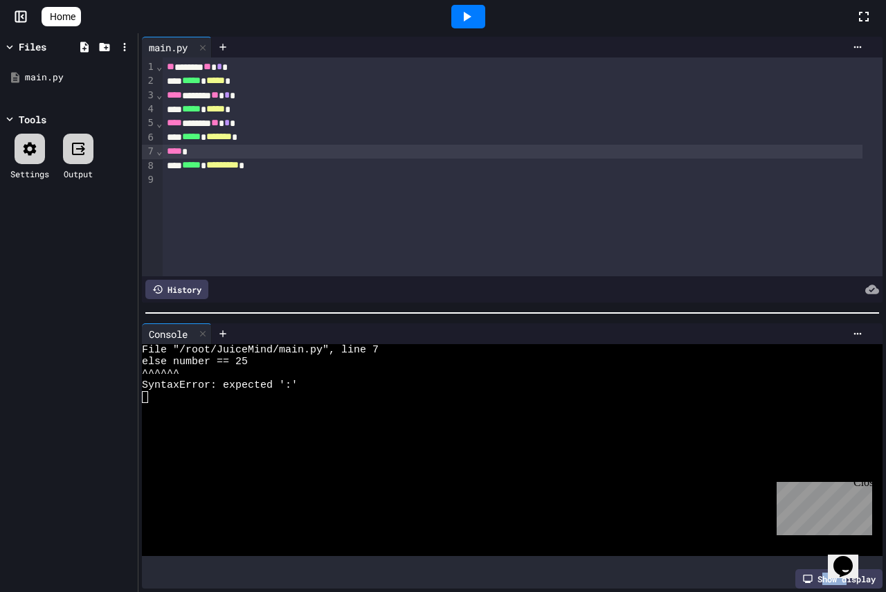
click at [815, 569] on div "Show display" at bounding box center [838, 578] width 87 height 19
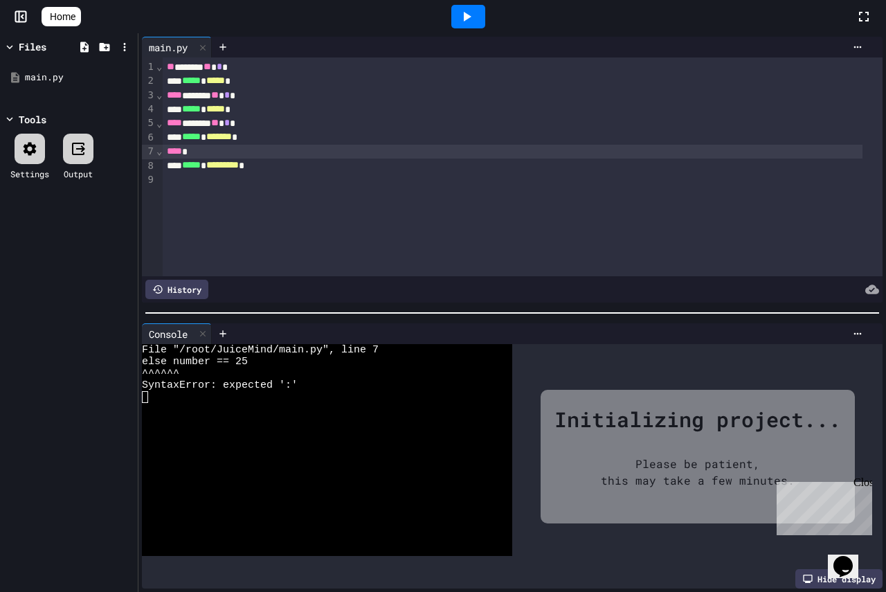
click at [864, 485] on div "Close" at bounding box center [861, 484] width 17 height 17
click at [810, 541] on div "Initializing project... Please be patient, this may take a few minutes." at bounding box center [697, 457] width 370 height 226
click at [804, 569] on div "Hide display" at bounding box center [838, 578] width 87 height 19
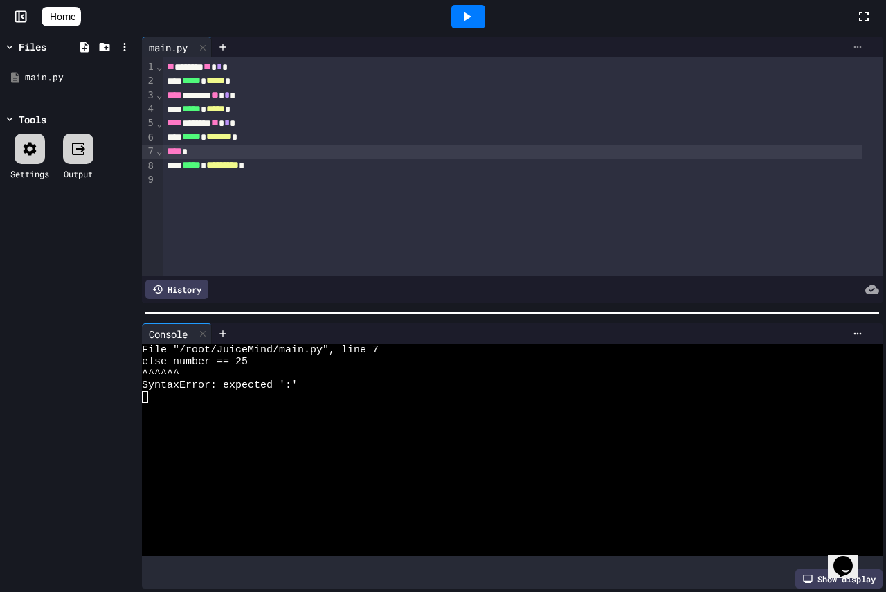
drag, startPoint x: 203, startPoint y: 6, endPoint x: 840, endPoint y: 50, distance: 638.9
click at [846, 50] on div at bounding box center [857, 47] width 22 height 11
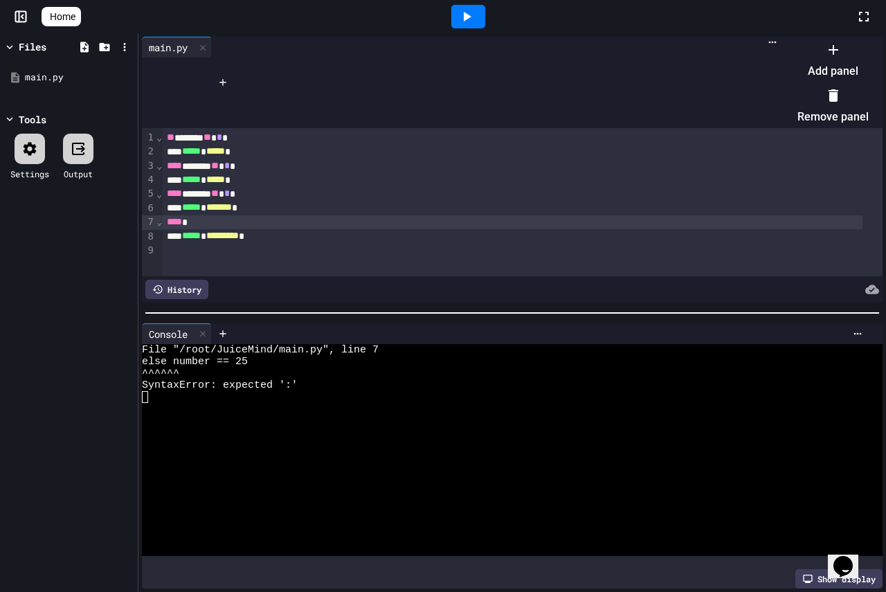
click at [797, 60] on div at bounding box center [832, 49] width 71 height 22
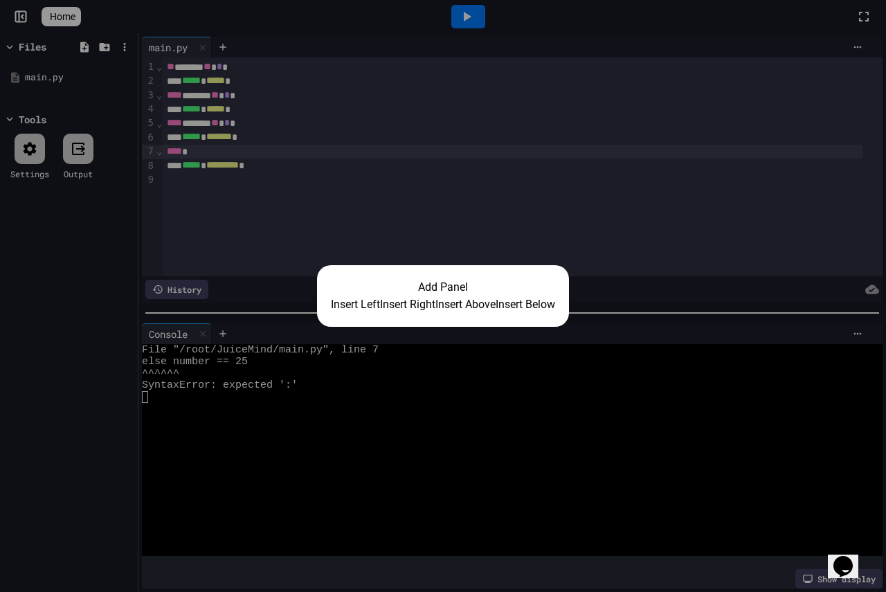
click at [332, 306] on button "Insert Left" at bounding box center [355, 304] width 49 height 17
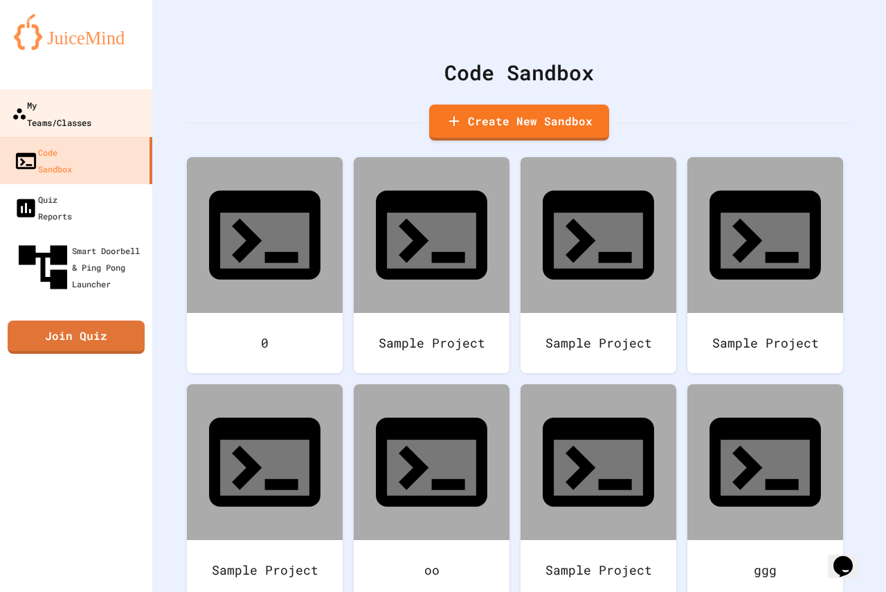
click at [44, 107] on div "My Teams/Classes" at bounding box center [52, 113] width 80 height 34
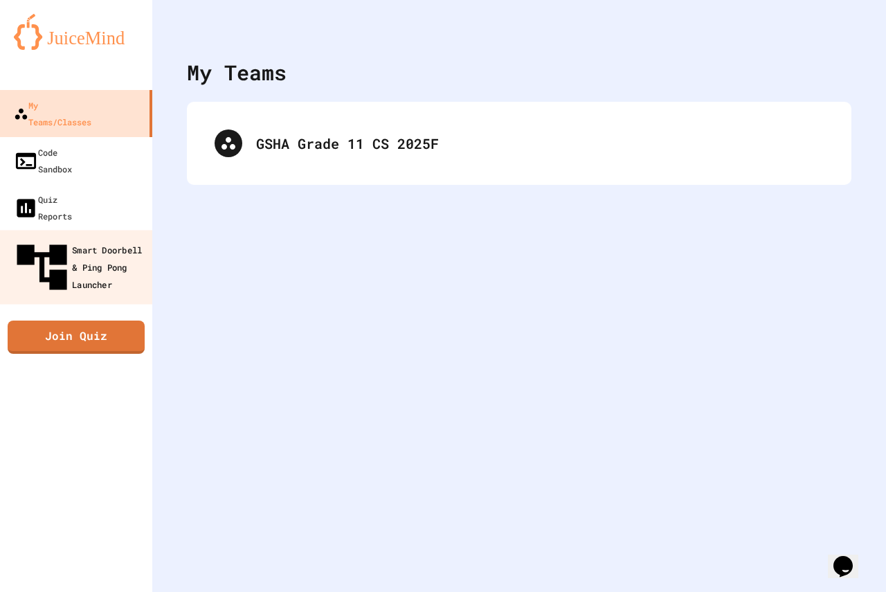
click at [72, 237] on div "Smart Doorbell & Ping Pong Launcher" at bounding box center [80, 267] width 137 height 60
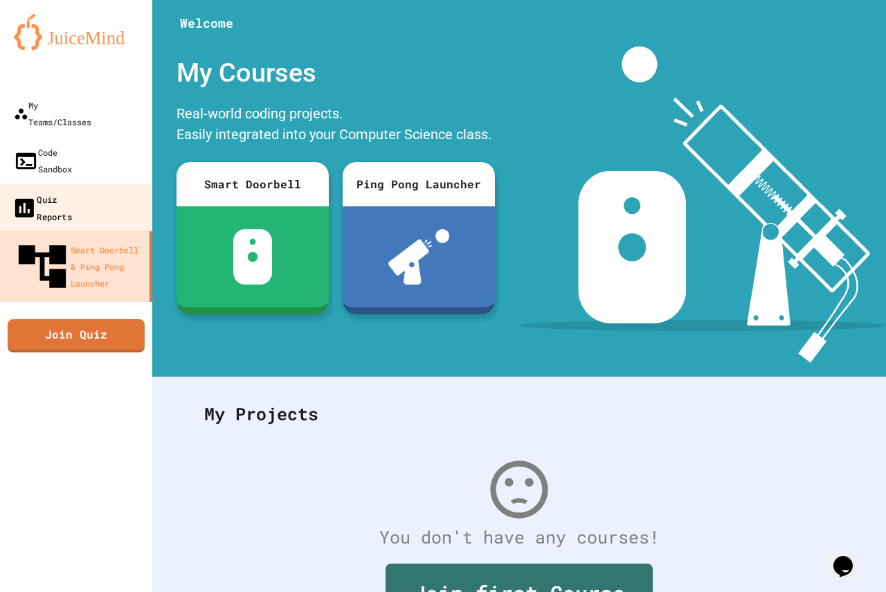
click at [69, 190] on div "Quiz Reports" at bounding box center [42, 207] width 60 height 34
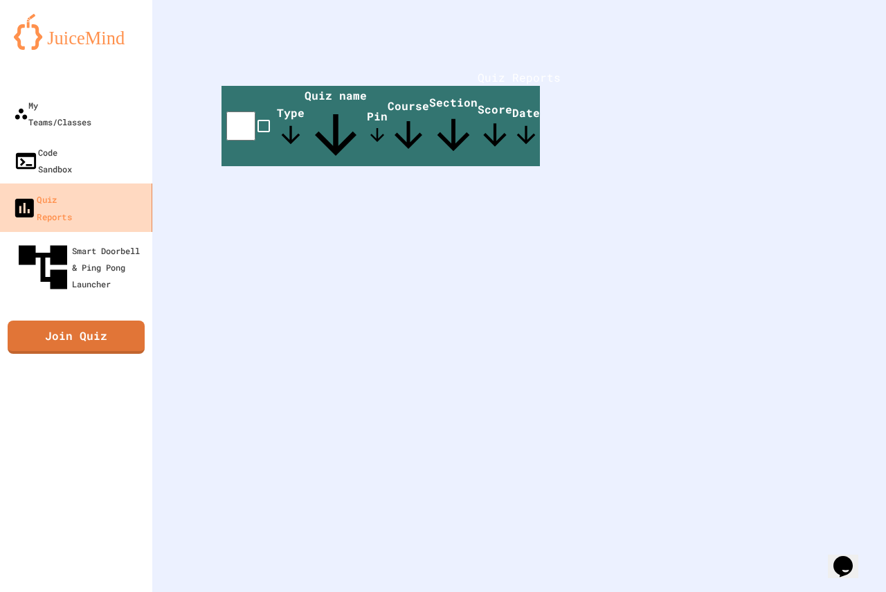
click at [71, 183] on link "Quiz Reports" at bounding box center [76, 207] width 157 height 48
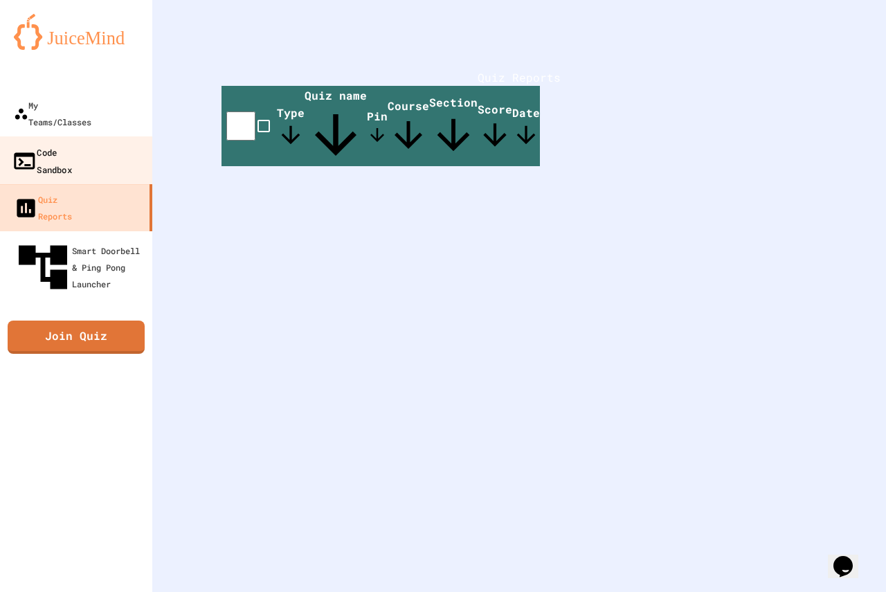
click at [118, 136] on link "Code Sandbox" at bounding box center [76, 160] width 157 height 48
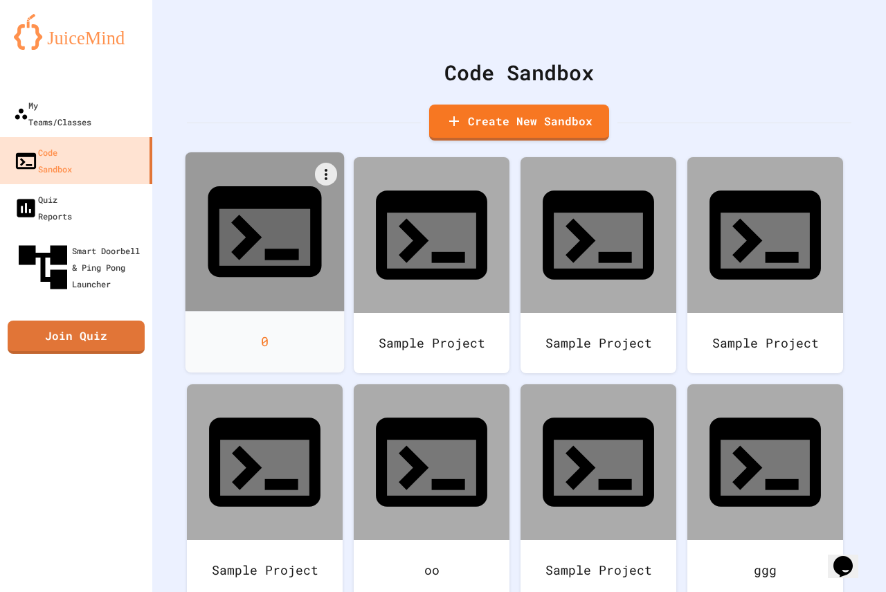
click at [239, 188] on icon at bounding box center [265, 231] width 114 height 91
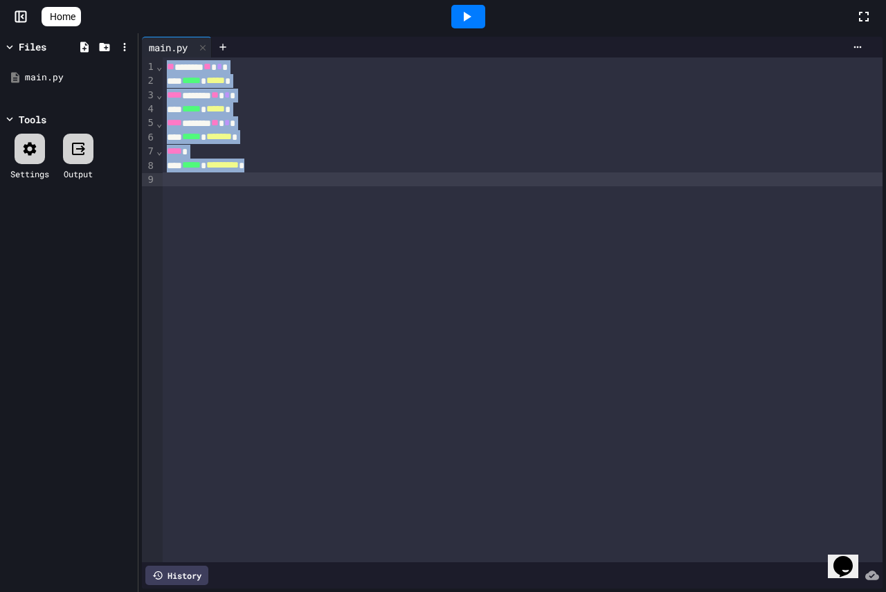
drag, startPoint x: 168, startPoint y: 58, endPoint x: 290, endPoint y: 173, distance: 167.4
click at [290, 173] on div "** ****** ** * * ***** * ***** * **** ****** ** * * ***** * ***** * **** ******…" at bounding box center [523, 309] width 720 height 505
copy div "** ****** ** * * ***** * ***** * **** ****** ** * * ***** * ***** * **** ******…"
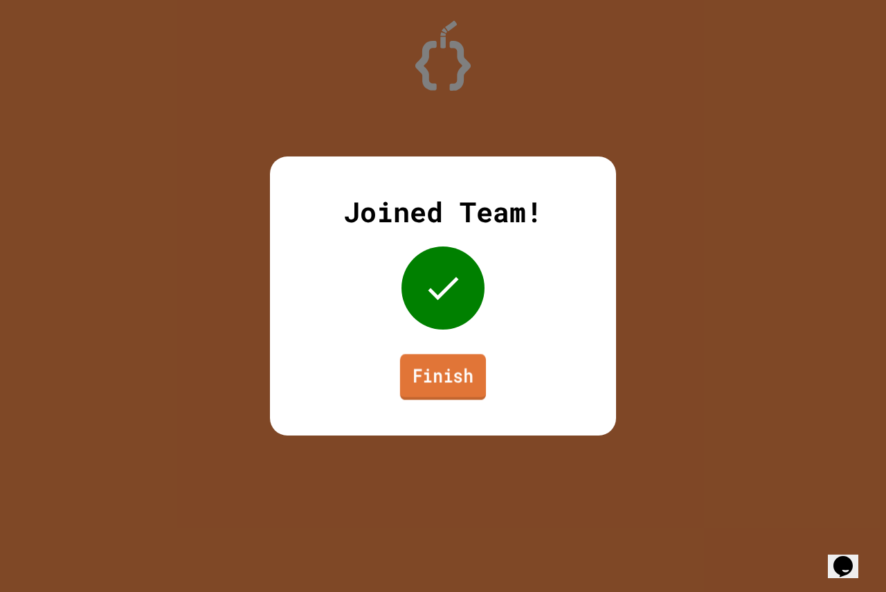
drag, startPoint x: 427, startPoint y: 370, endPoint x: 426, endPoint y: 379, distance: 8.3
click at [426, 379] on link "Finish" at bounding box center [443, 377] width 86 height 46
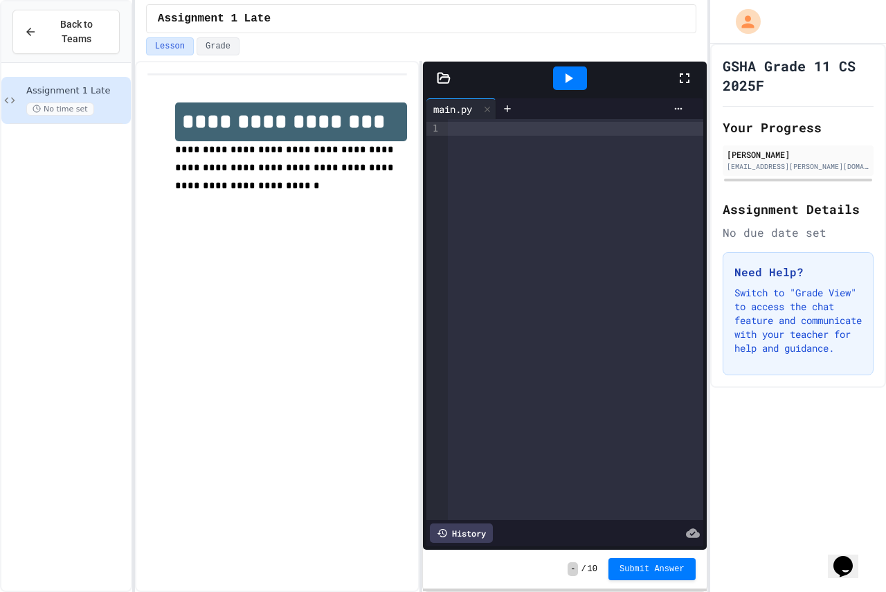
click at [456, 127] on div at bounding box center [575, 129] width 255 height 14
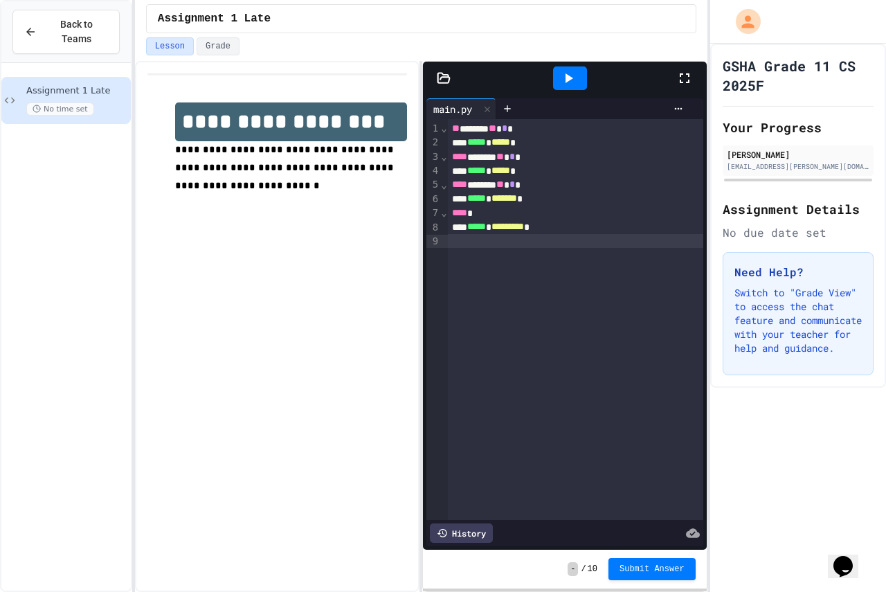
click at [589, 68] on div at bounding box center [570, 78] width 48 height 37
click at [576, 73] on icon at bounding box center [568, 78] width 17 height 17
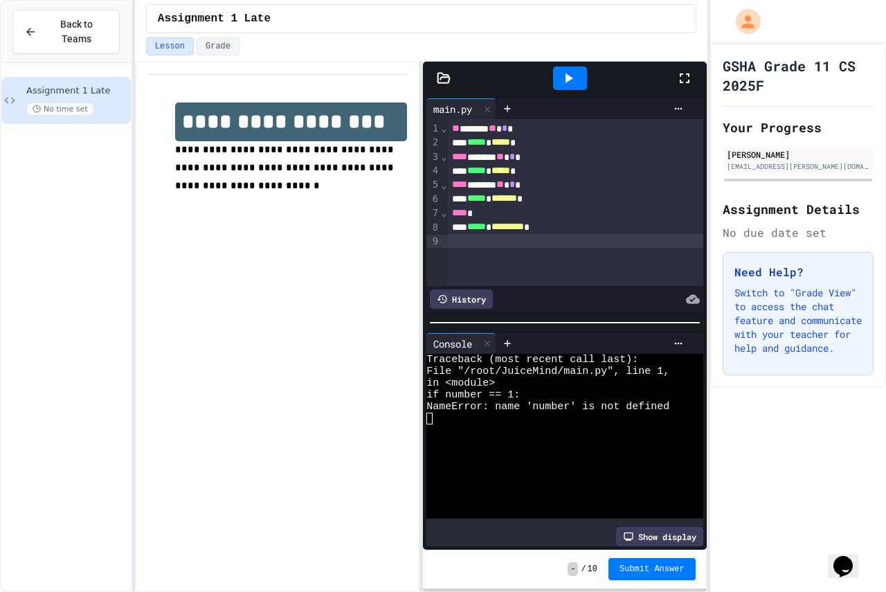
click at [565, 77] on icon at bounding box center [568, 78] width 17 height 17
click at [518, 131] on div "** ****** ** * *" at bounding box center [565, 129] width 235 height 14
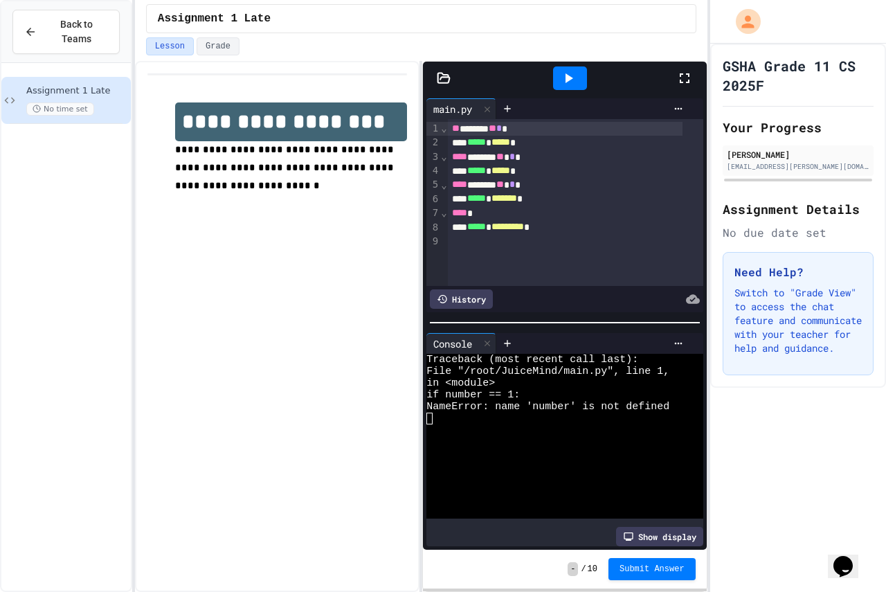
drag, startPoint x: 559, startPoint y: 51, endPoint x: 573, endPoint y: 65, distance: 20.1
click at [572, 64] on div "**********" at bounding box center [421, 296] width 572 height 592
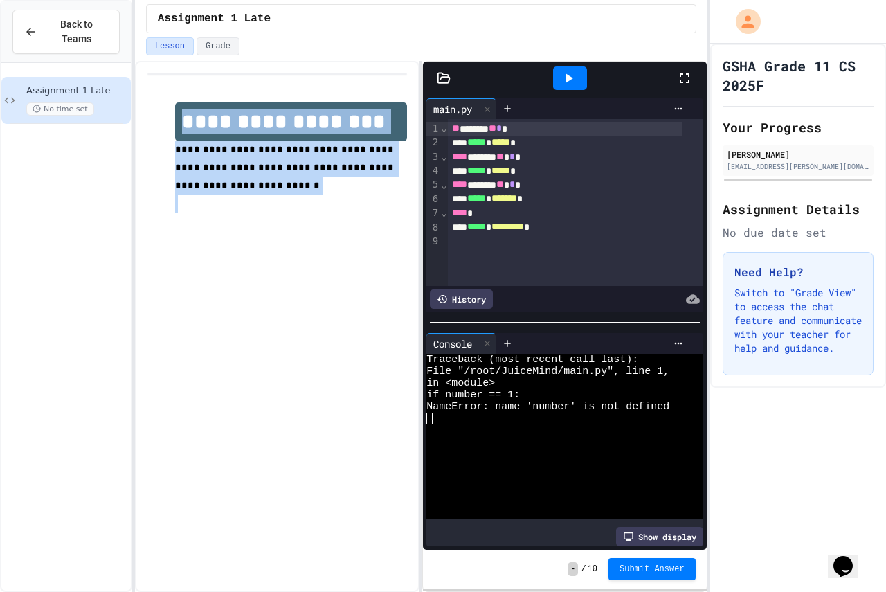
click at [577, 71] on div at bounding box center [570, 78] width 34 height 24
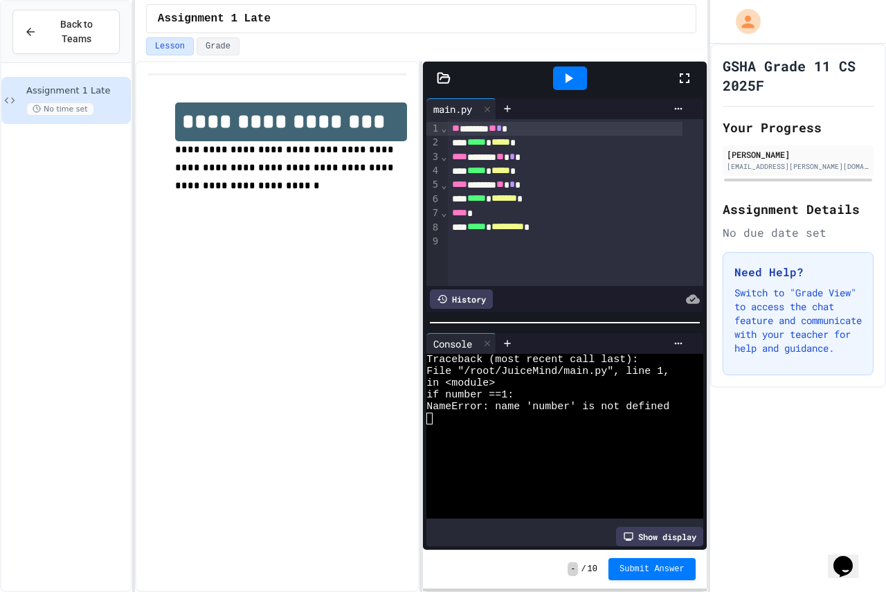
click at [496, 131] on span "**" at bounding box center [493, 128] width 8 height 10
click at [561, 73] on icon at bounding box center [568, 78] width 17 height 17
click at [565, 78] on icon at bounding box center [568, 78] width 17 height 17
click at [639, 567] on span "Submit Answer" at bounding box center [651, 567] width 65 height 11
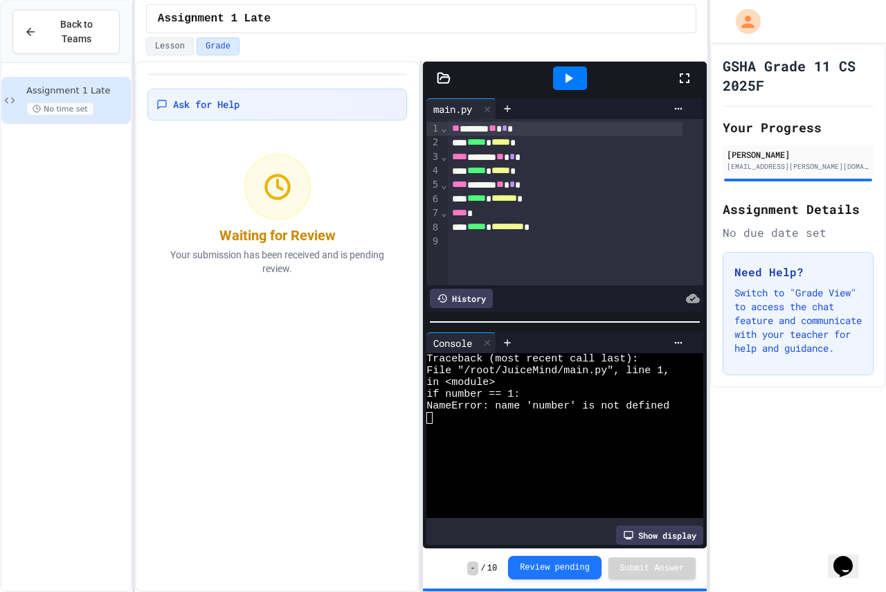
click at [568, 571] on button "Review pending" at bounding box center [554, 568] width 93 height 24
click at [538, 570] on button "Review pending" at bounding box center [554, 567] width 93 height 24
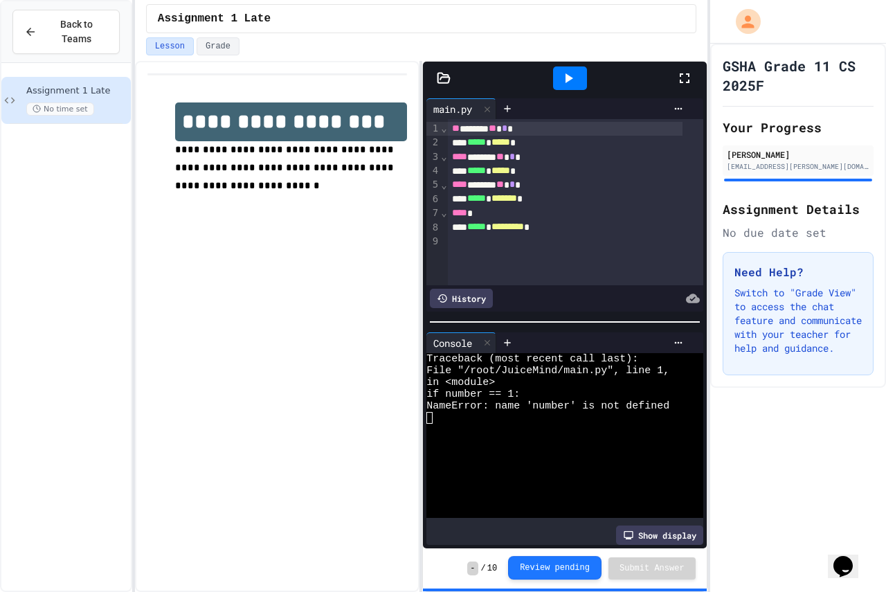
click at [538, 570] on button "Review pending" at bounding box center [554, 568] width 93 height 24
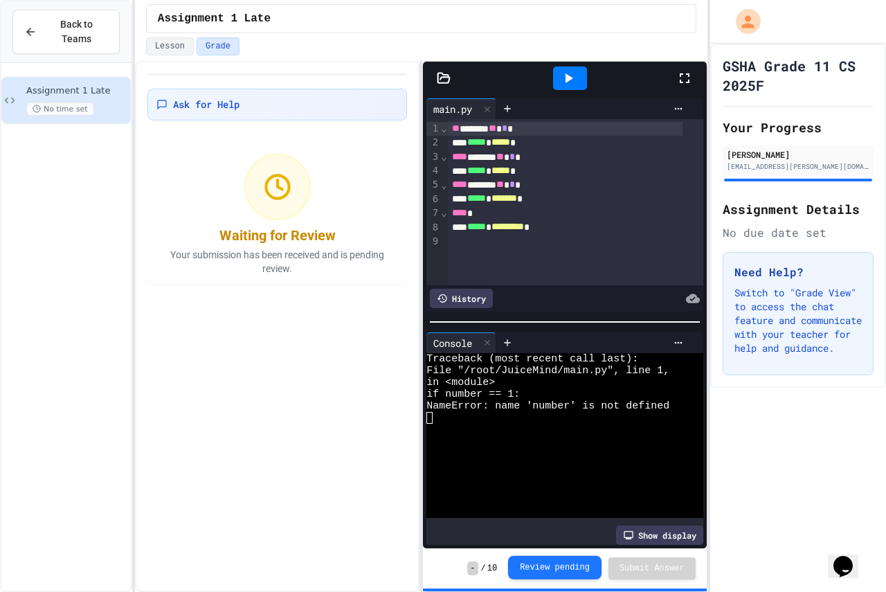
click at [538, 570] on button "Review pending" at bounding box center [554, 568] width 93 height 24
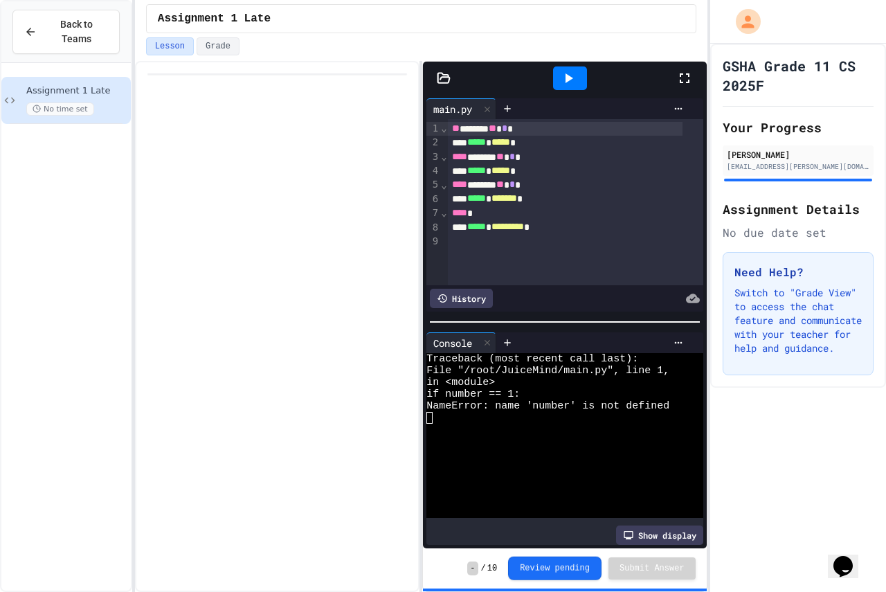
click at [538, 570] on button "Review pending" at bounding box center [554, 568] width 93 height 24
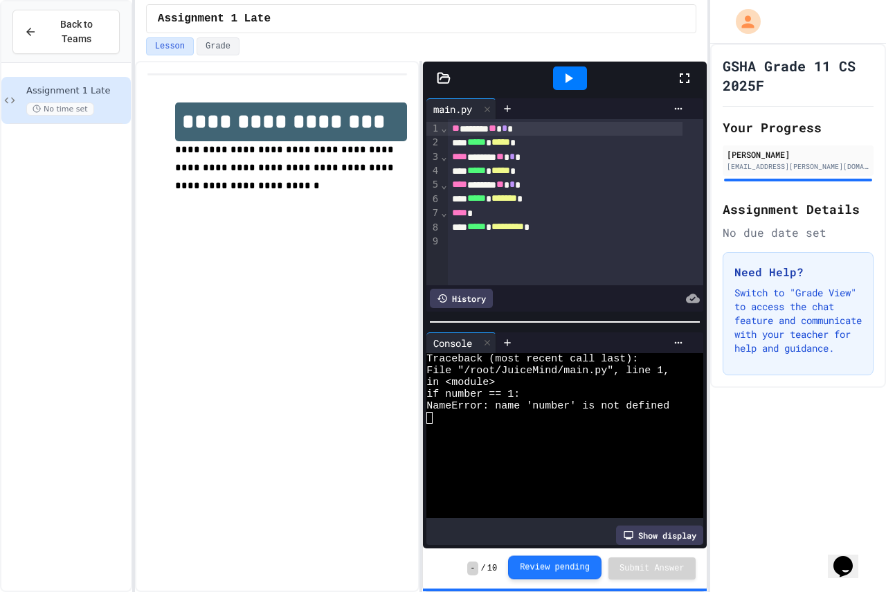
drag, startPoint x: 540, startPoint y: 568, endPoint x: 533, endPoint y: 565, distance: 7.7
click at [543, 572] on button "Review pending" at bounding box center [554, 567] width 93 height 24
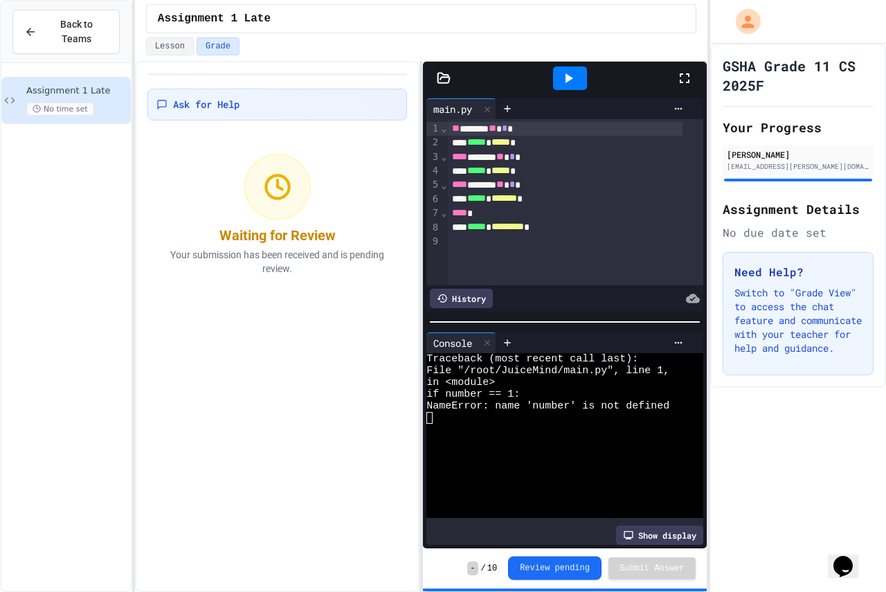
click at [532, 565] on button "Review pending" at bounding box center [554, 568] width 93 height 24
click at [468, 230] on div "***** * ********* *" at bounding box center [565, 227] width 235 height 14
click at [449, 126] on div "** ****** ** * *" at bounding box center [565, 129] width 235 height 14
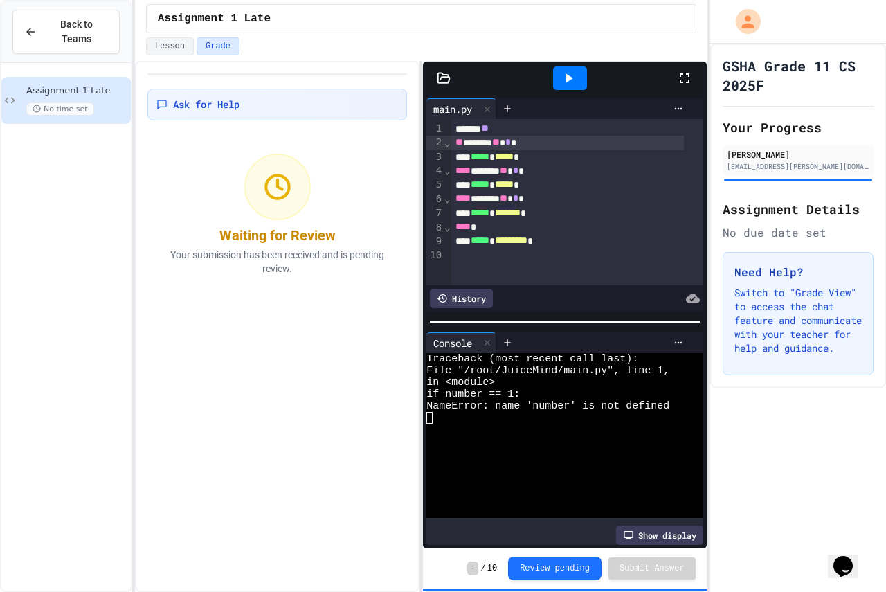
click at [572, 78] on icon at bounding box center [569, 78] width 8 height 10
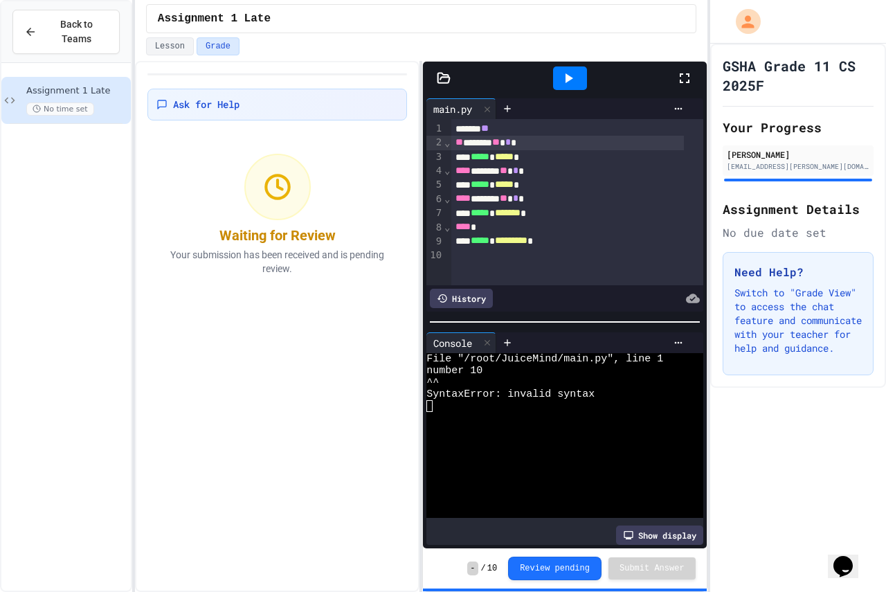
click at [507, 129] on div "****** **" at bounding box center [567, 129] width 233 height 14
click at [574, 75] on icon at bounding box center [568, 78] width 17 height 17
click at [489, 131] on span "**" at bounding box center [485, 128] width 8 height 10
click at [568, 75] on icon at bounding box center [568, 78] width 17 height 17
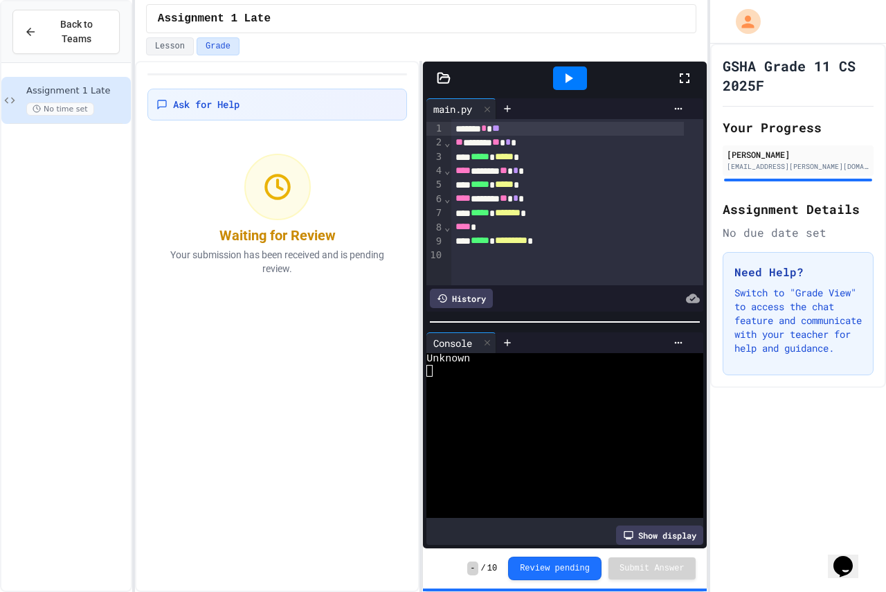
drag, startPoint x: 503, startPoint y: 128, endPoint x: 512, endPoint y: 130, distance: 9.2
click at [500, 129] on span "**" at bounding box center [496, 128] width 8 height 10
click at [500, 128] on span "**" at bounding box center [496, 128] width 8 height 10
click at [567, 78] on icon at bounding box center [569, 78] width 8 height 10
click at [567, 78] on div "Syncing" at bounding box center [570, 78] width 80 height 24
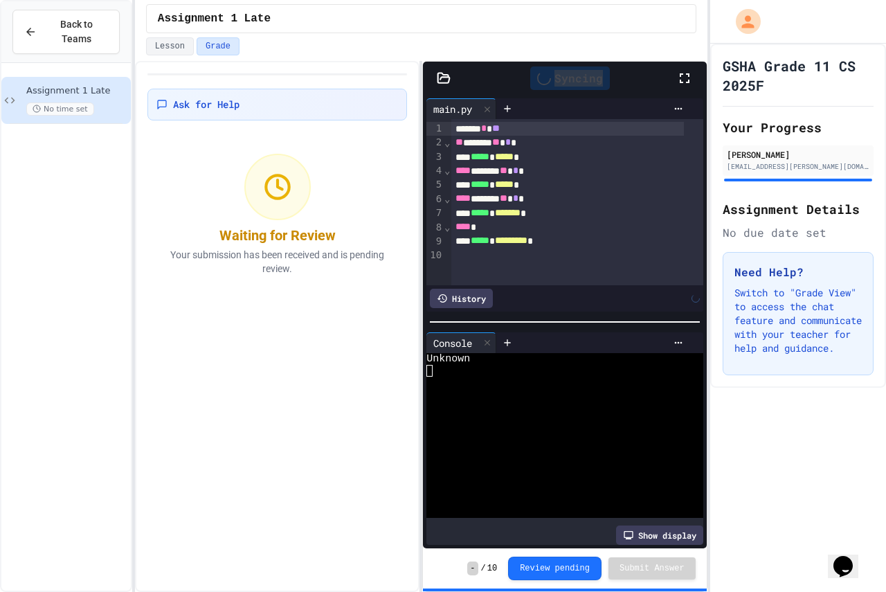
click at [567, 78] on div "Syncing" at bounding box center [570, 78] width 80 height 24
click at [434, 365] on div at bounding box center [553, 371] width 255 height 12
